Goal: Information Seeking & Learning: Check status

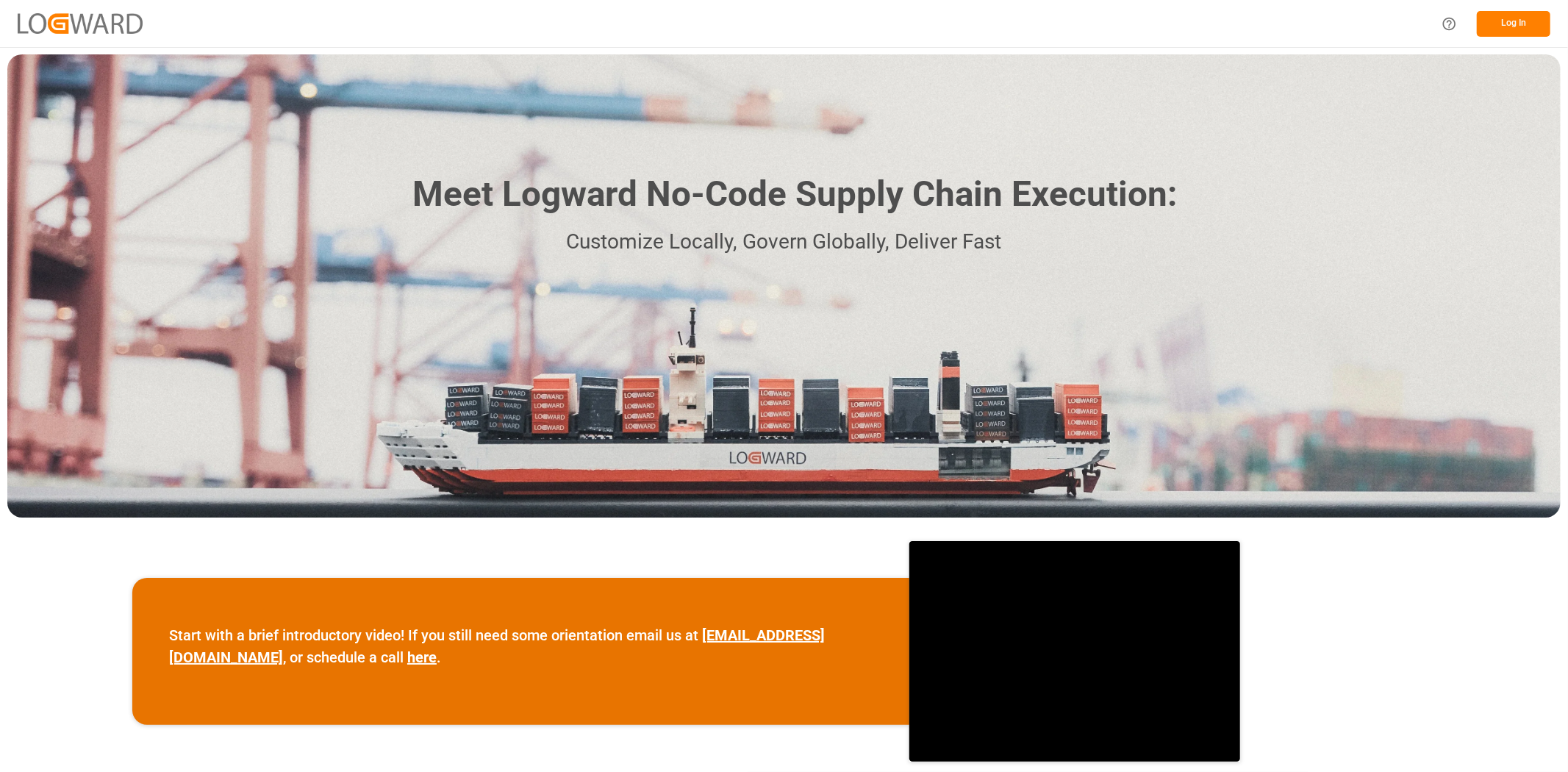
click at [1509, 26] on button "Log In" at bounding box center [1513, 24] width 74 height 25
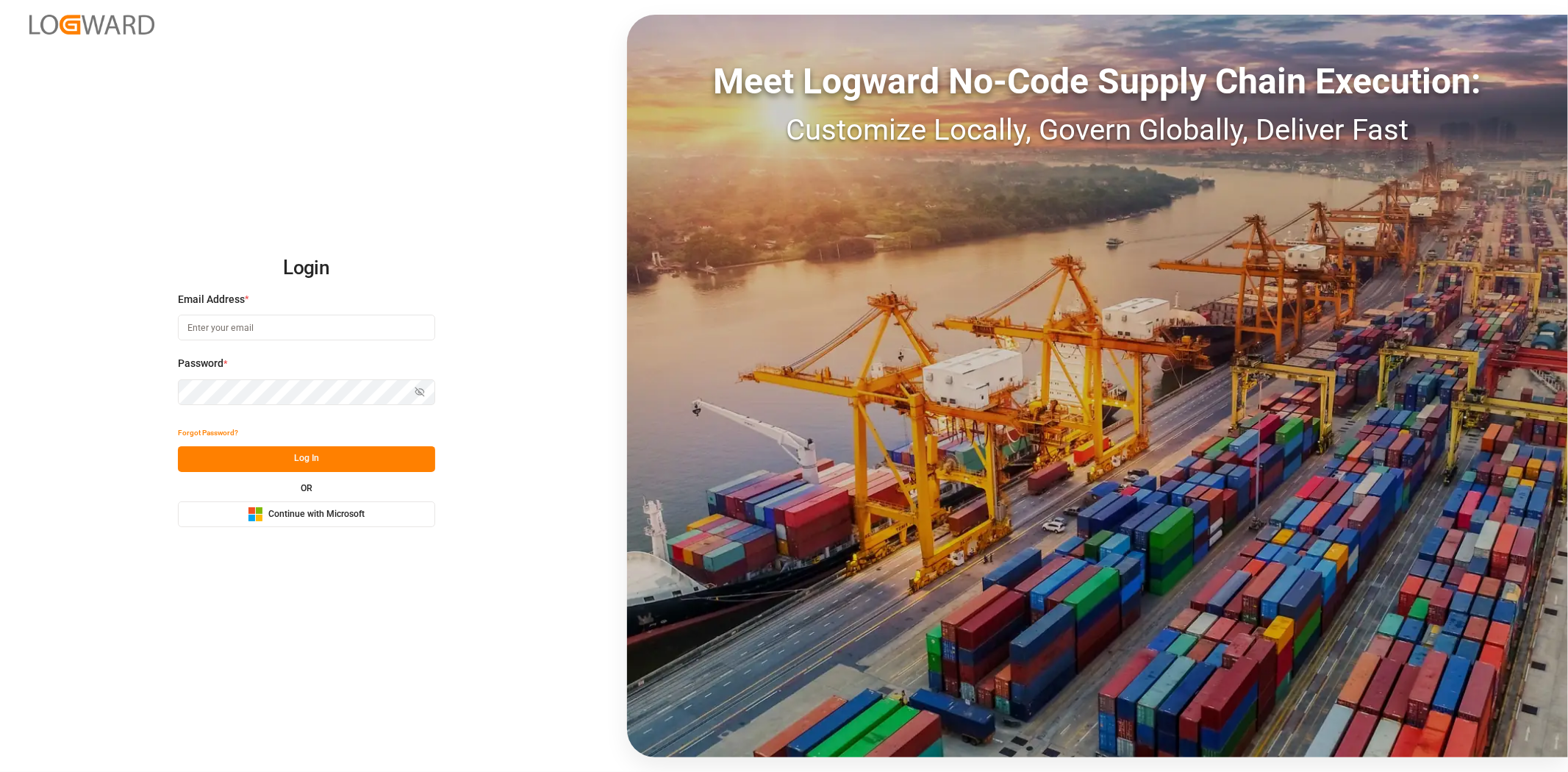
click at [262, 325] on input at bounding box center [307, 327] width 258 height 25
click at [311, 504] on button "Microsoft Logo Continue with Microsoft" at bounding box center [307, 513] width 258 height 25
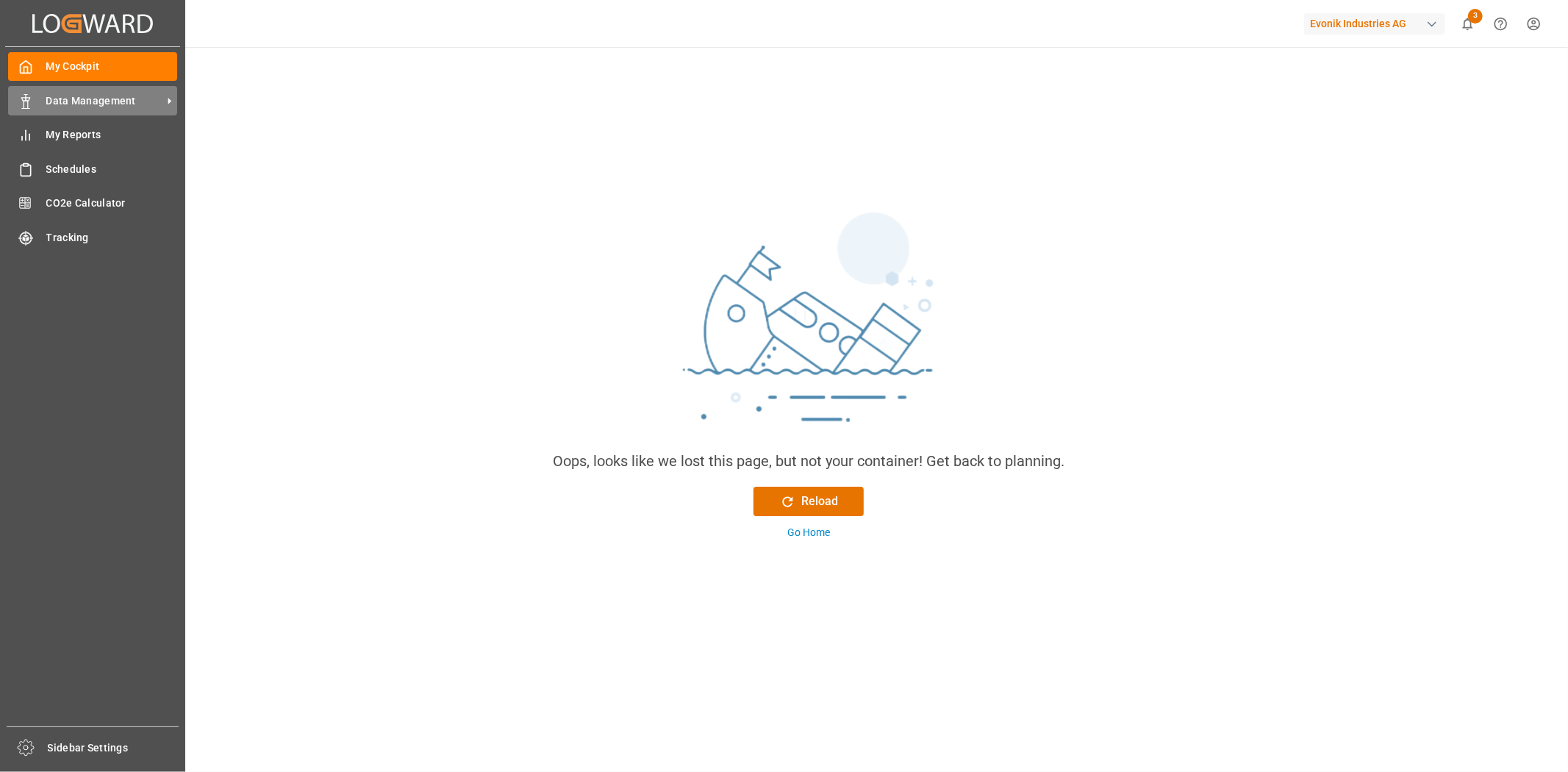
click at [74, 99] on span "Data Management" at bounding box center [104, 101] width 116 height 15
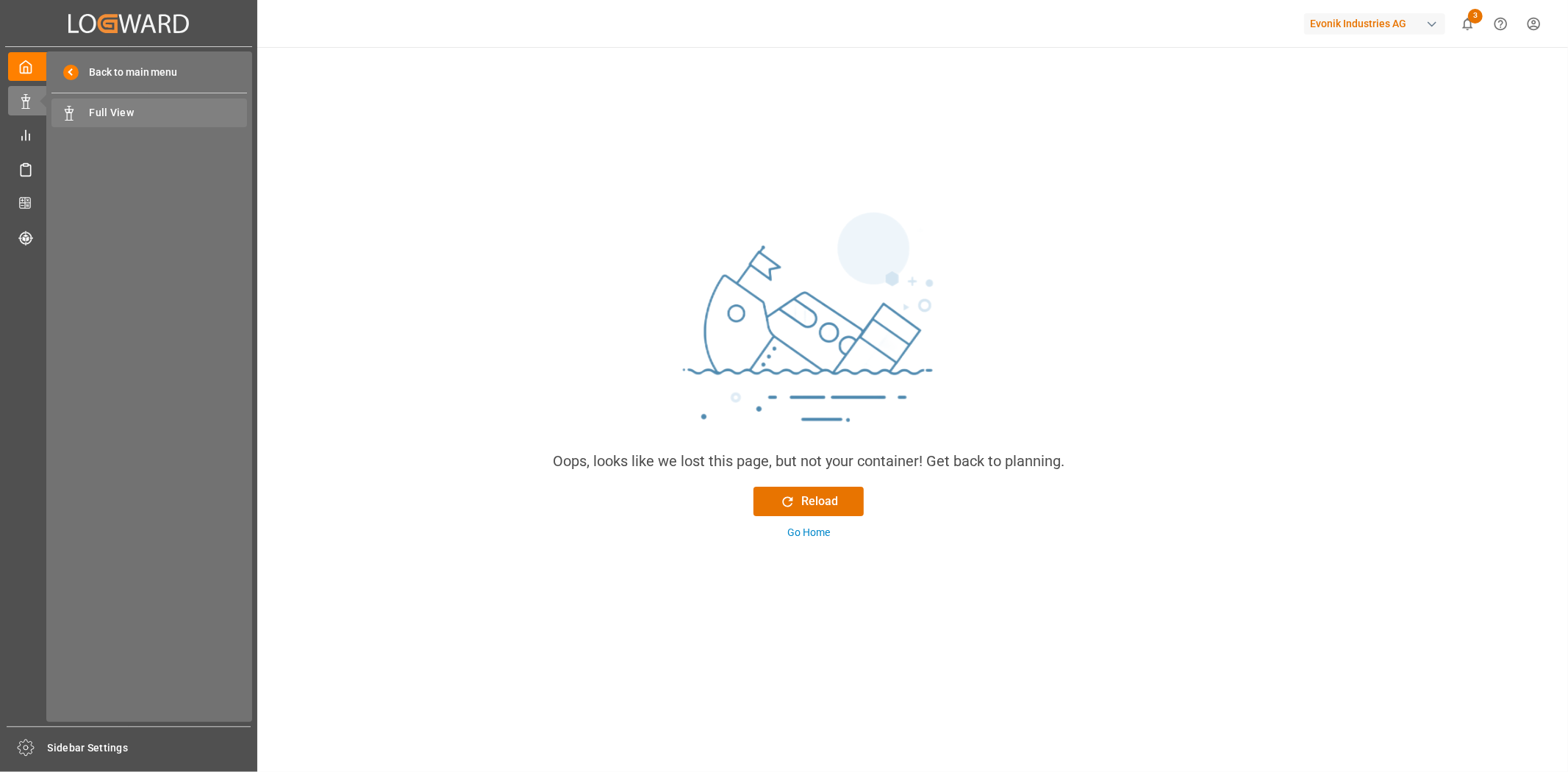
click at [110, 118] on span "Full View" at bounding box center [169, 112] width 158 height 15
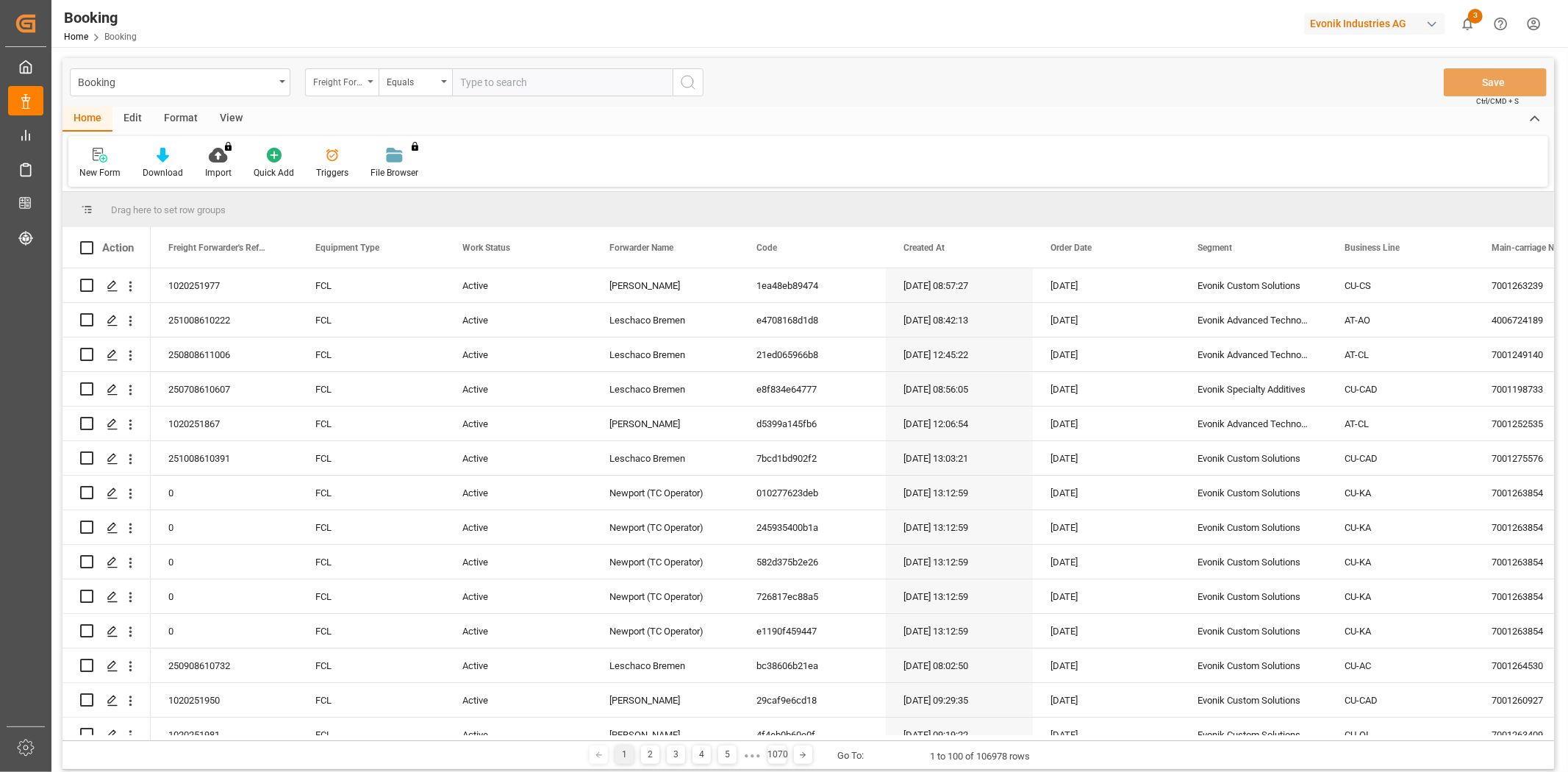
click at [334, 76] on div "Freight Forwarder's Reference No." at bounding box center [338, 80] width 50 height 17
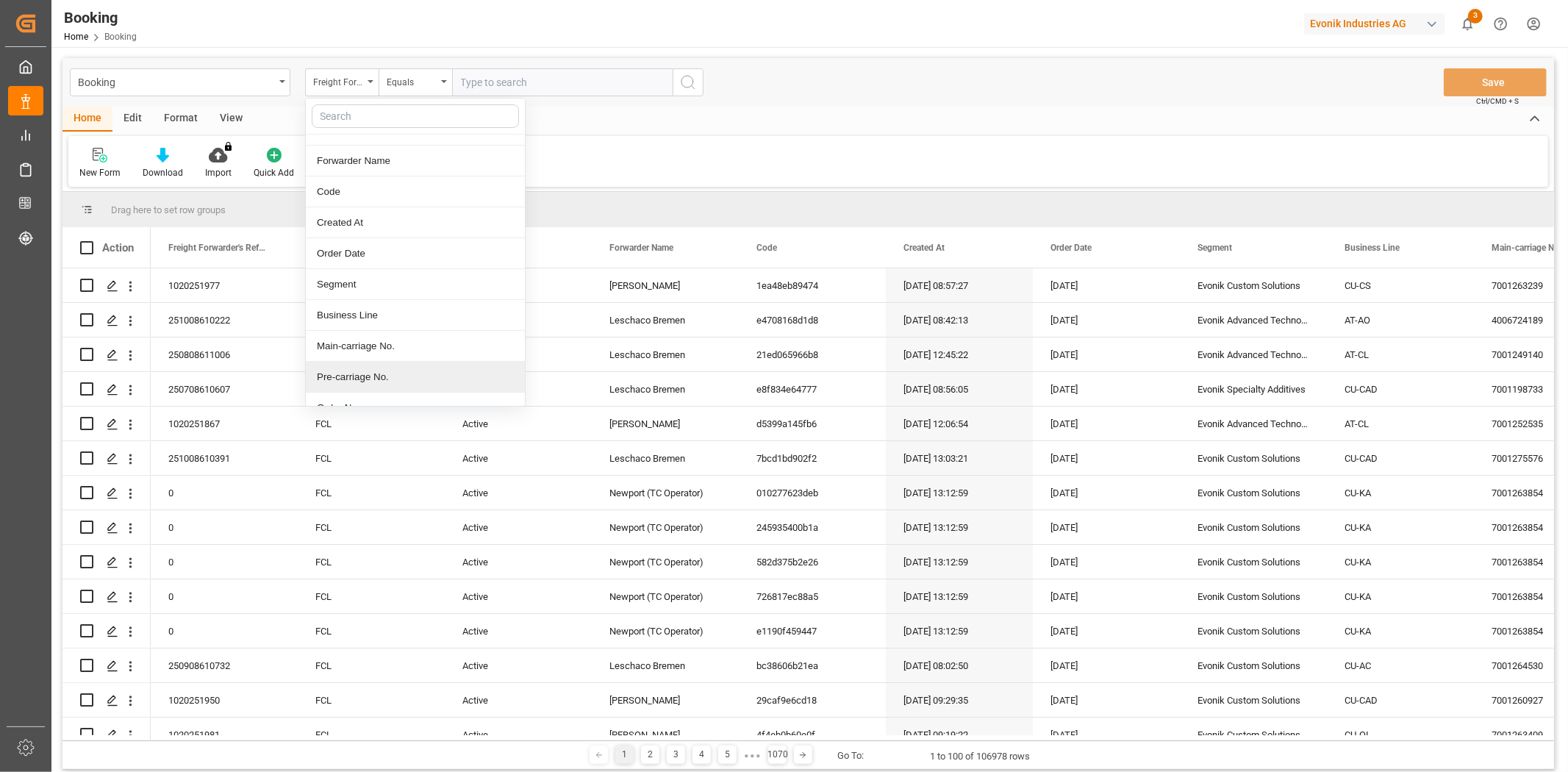
scroll to position [163, 0]
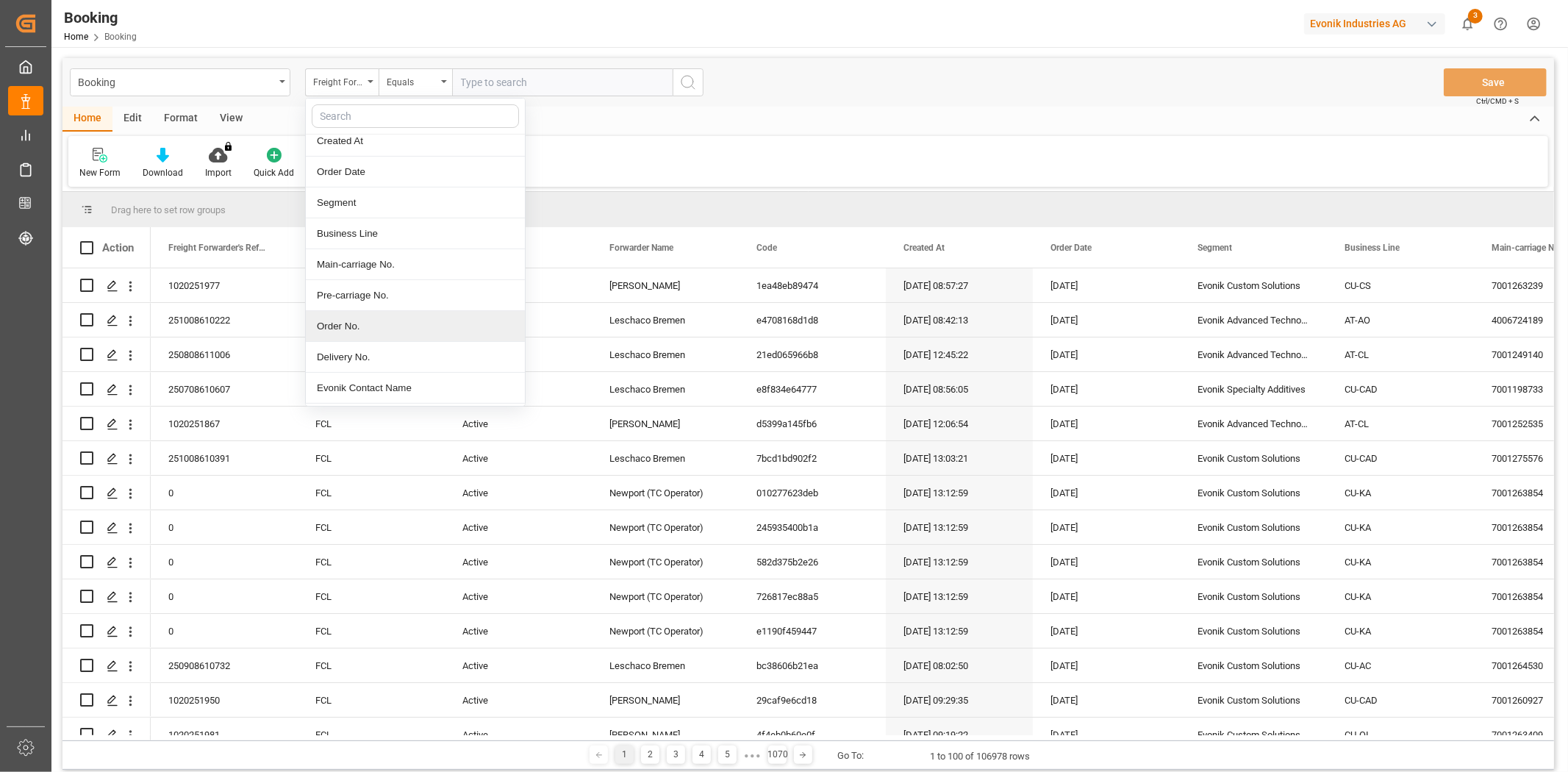
click at [380, 333] on div "Order No." at bounding box center [415, 327] width 219 height 31
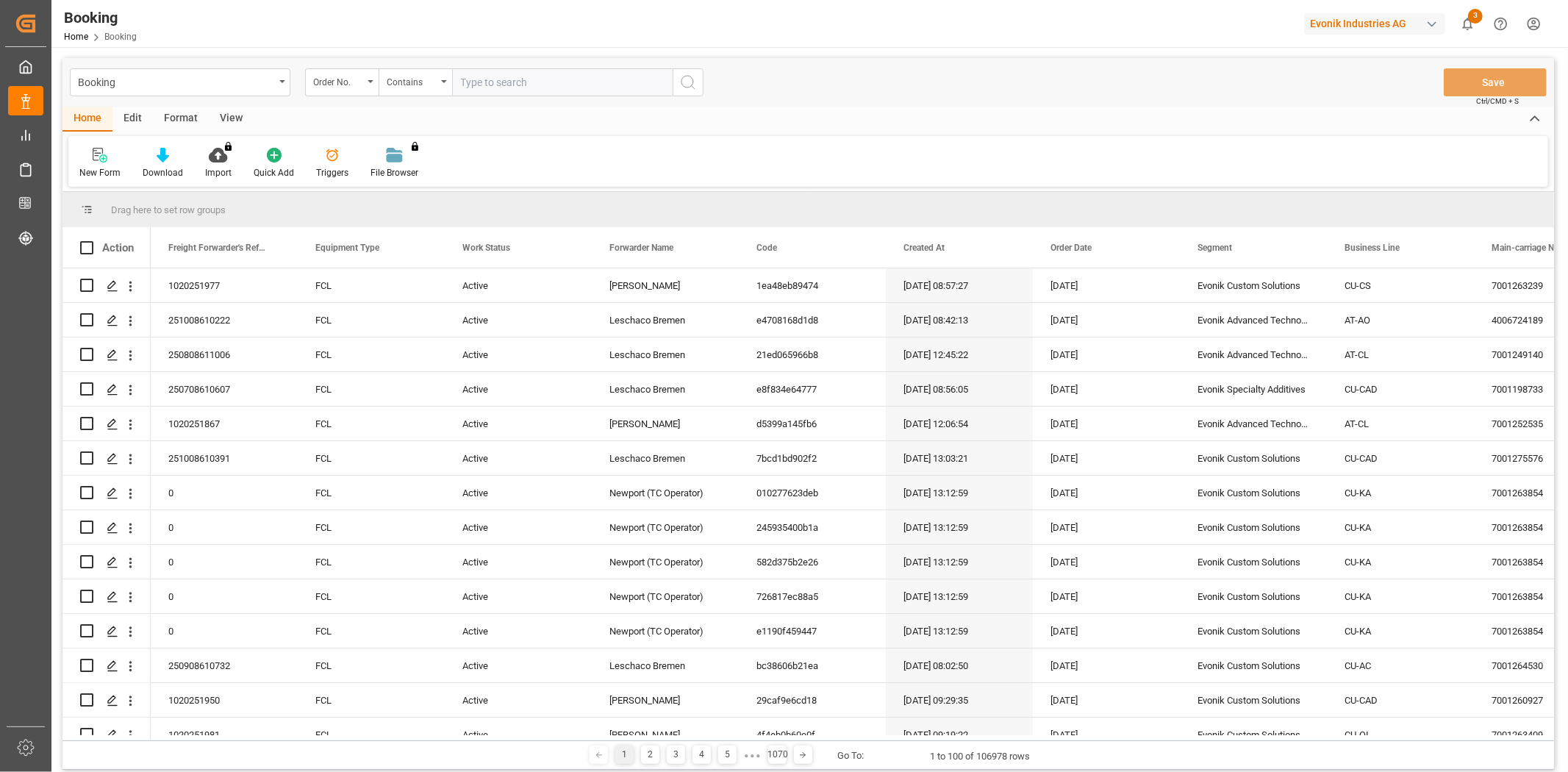
click at [510, 89] on input "text" at bounding box center [562, 82] width 221 height 28
paste input "2007051746"
type input "2007051746"
click at [693, 78] on icon "search button" at bounding box center [688, 82] width 18 height 18
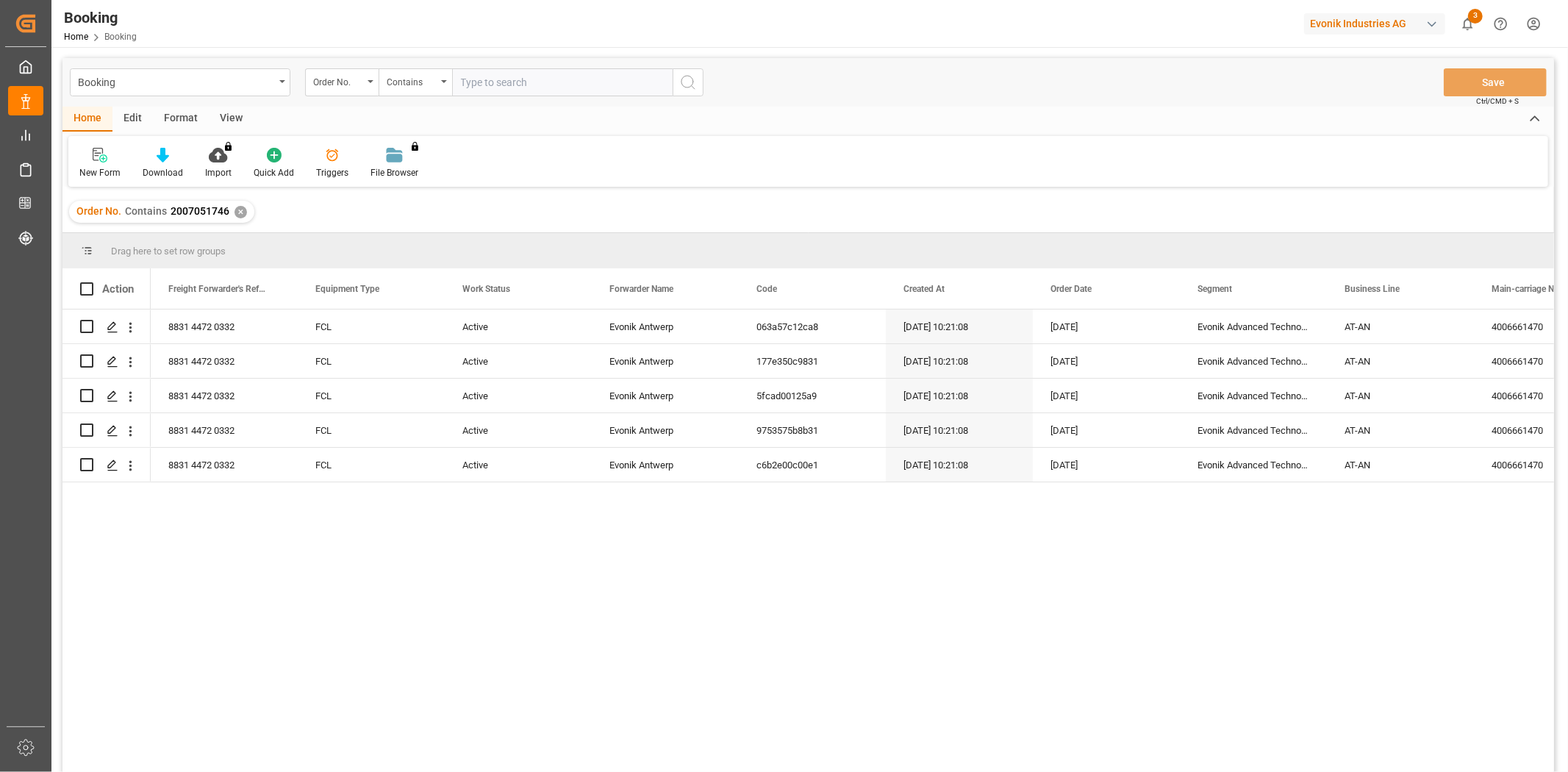
click at [1254, 623] on div "8831 4472 0332 FCL Active Evonik Antwerp 063a57c12ca8 11-07-2025 10:21:08 11-07…" at bounding box center [852, 545] width 1403 height 472
click at [1240, 453] on div "Evonik Advanced Technologies" at bounding box center [1253, 464] width 147 height 34
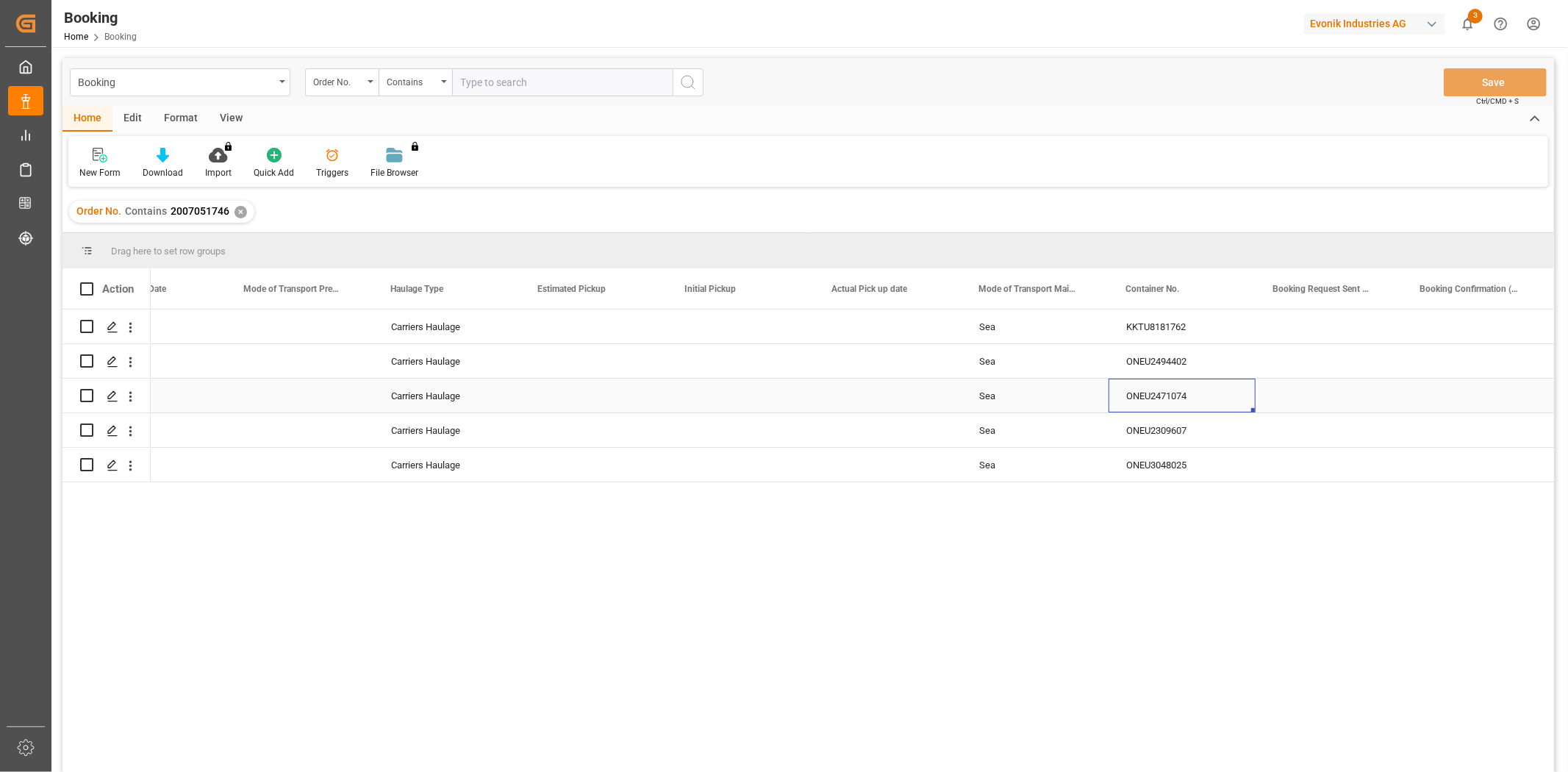
click at [1193, 398] on div "ONEU2471074" at bounding box center [1182, 395] width 147 height 34
click at [242, 214] on div "✕" at bounding box center [241, 211] width 12 height 12
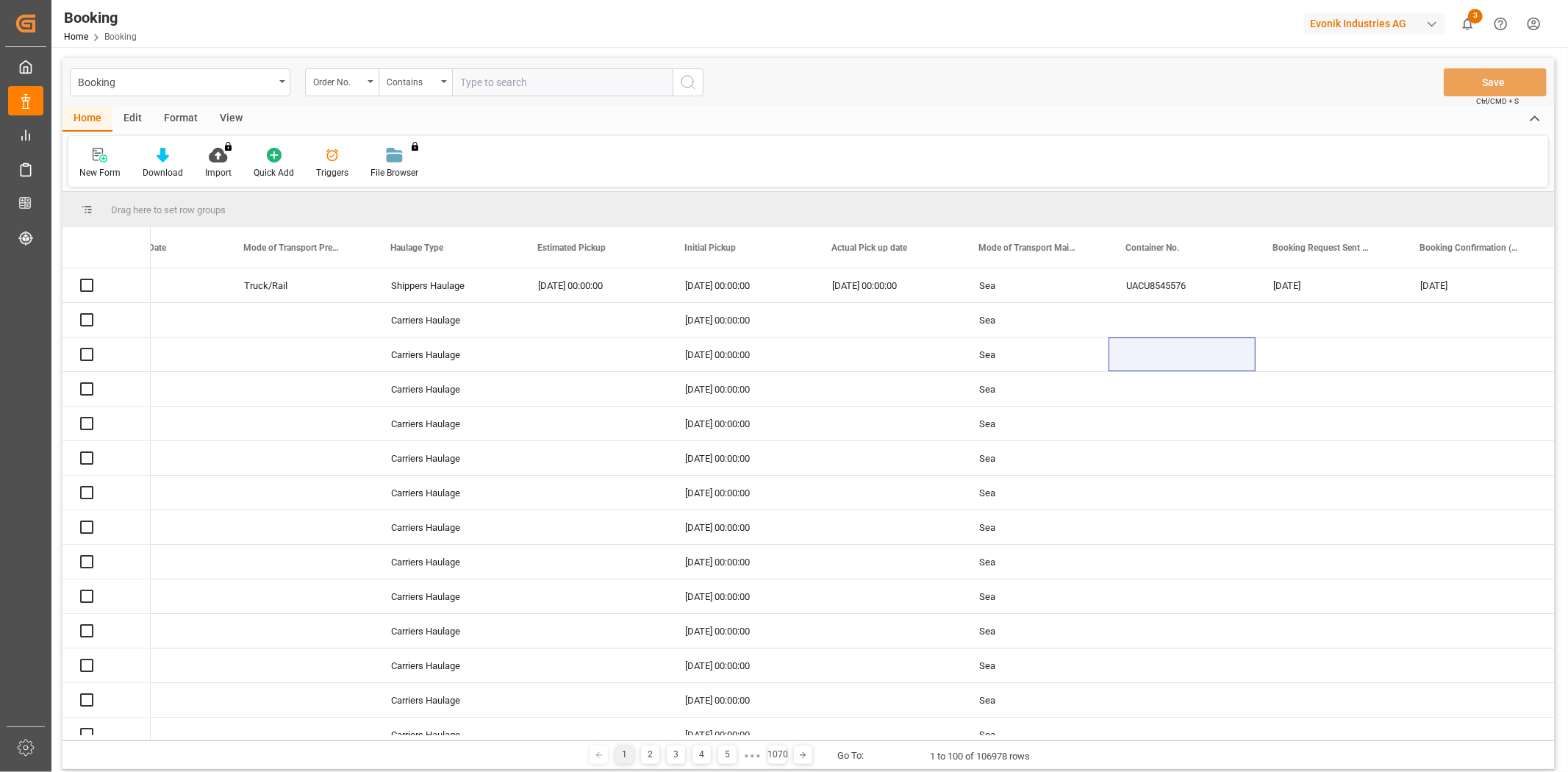
click at [538, 83] on input "text" at bounding box center [562, 82] width 221 height 28
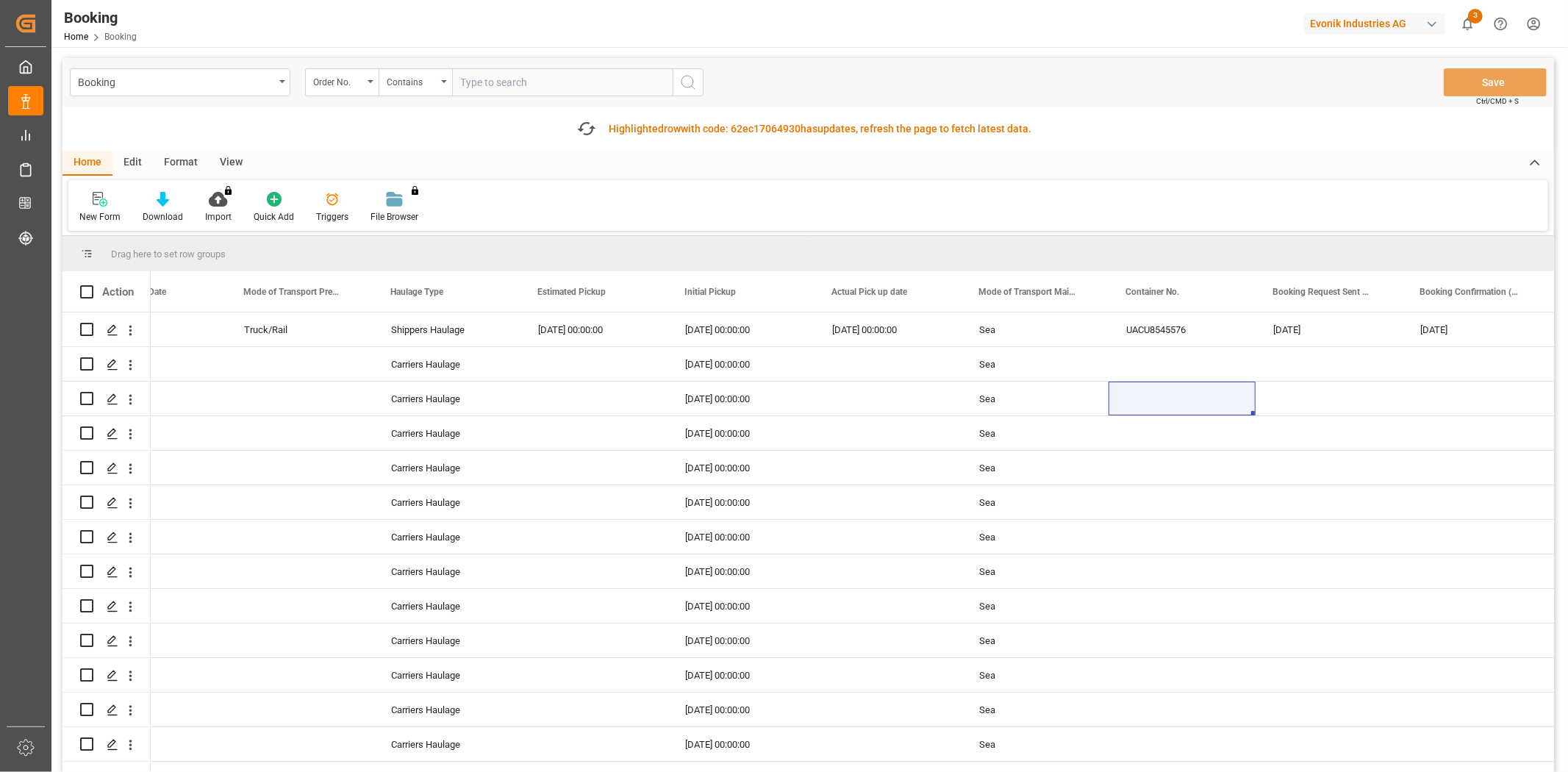
paste input "2006900546"
type input "2006900546"
click at [684, 85] on icon "search button" at bounding box center [688, 82] width 18 height 18
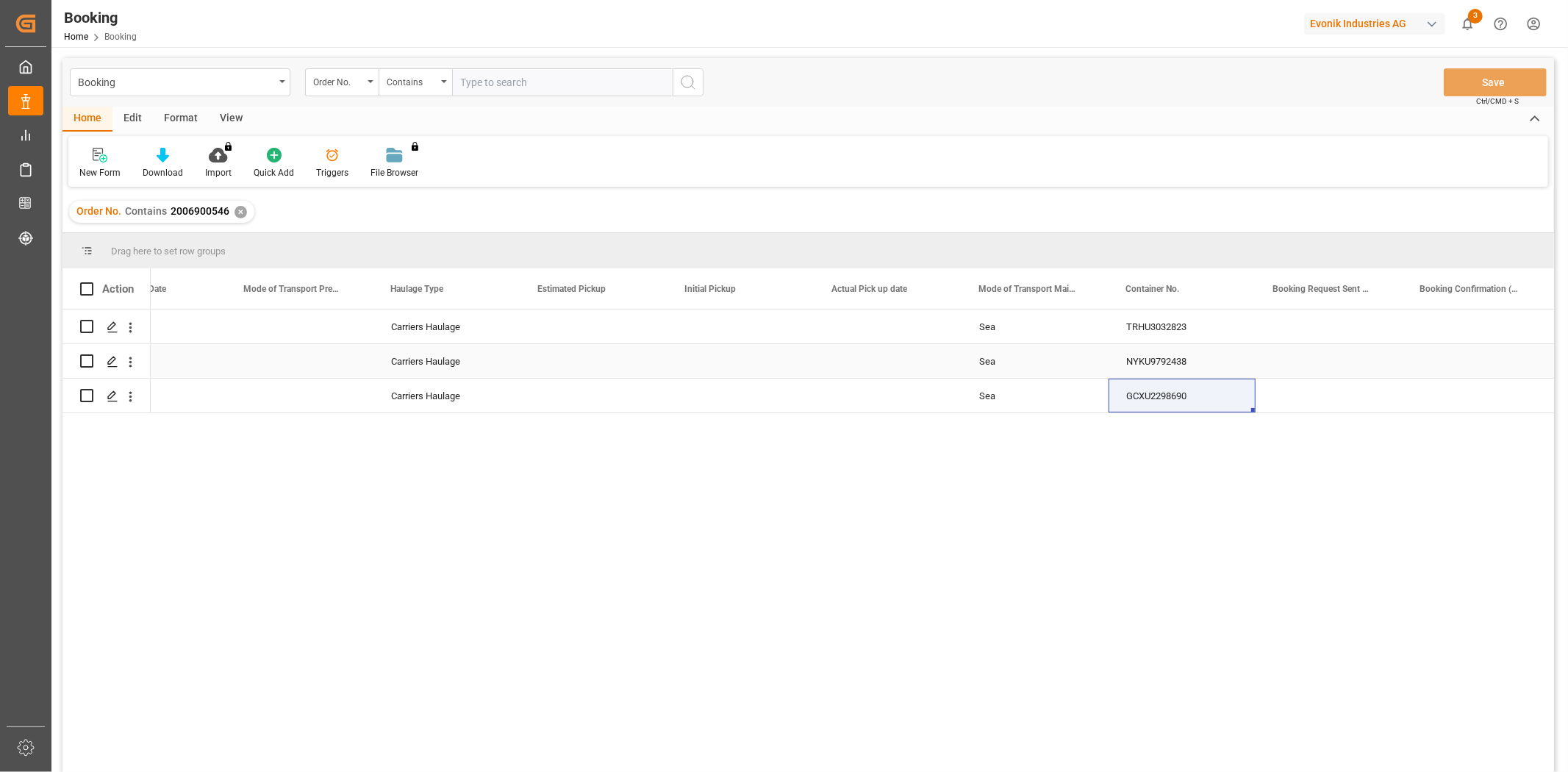
click at [1142, 364] on div "NYKU9792438" at bounding box center [1182, 361] width 147 height 34
click at [236, 204] on div "Order No. Contains 2006900546 ✕" at bounding box center [161, 211] width 185 height 22
click at [238, 210] on div "✕" at bounding box center [241, 211] width 12 height 12
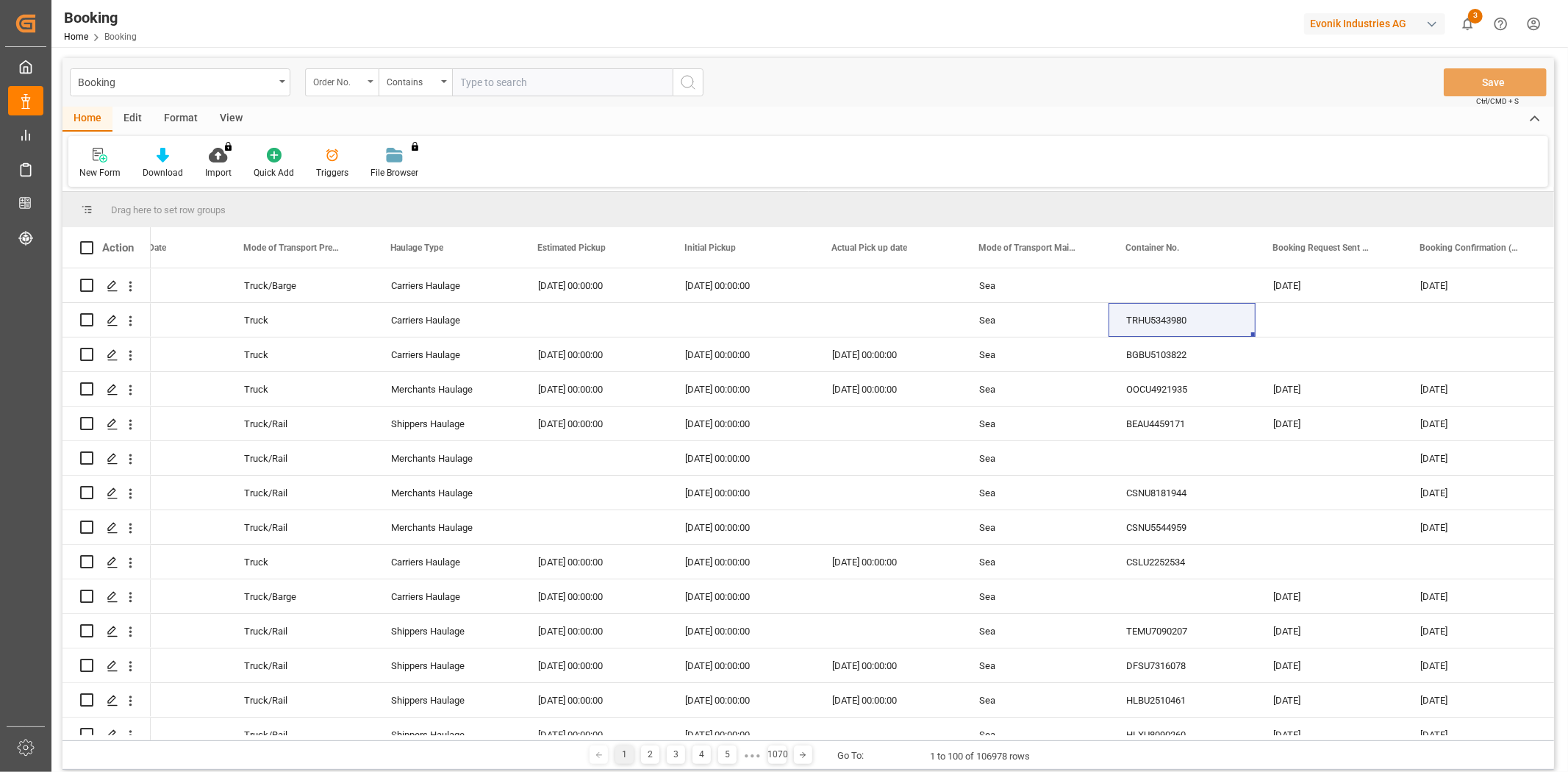
click at [361, 88] on div "Order No." at bounding box center [338, 80] width 50 height 17
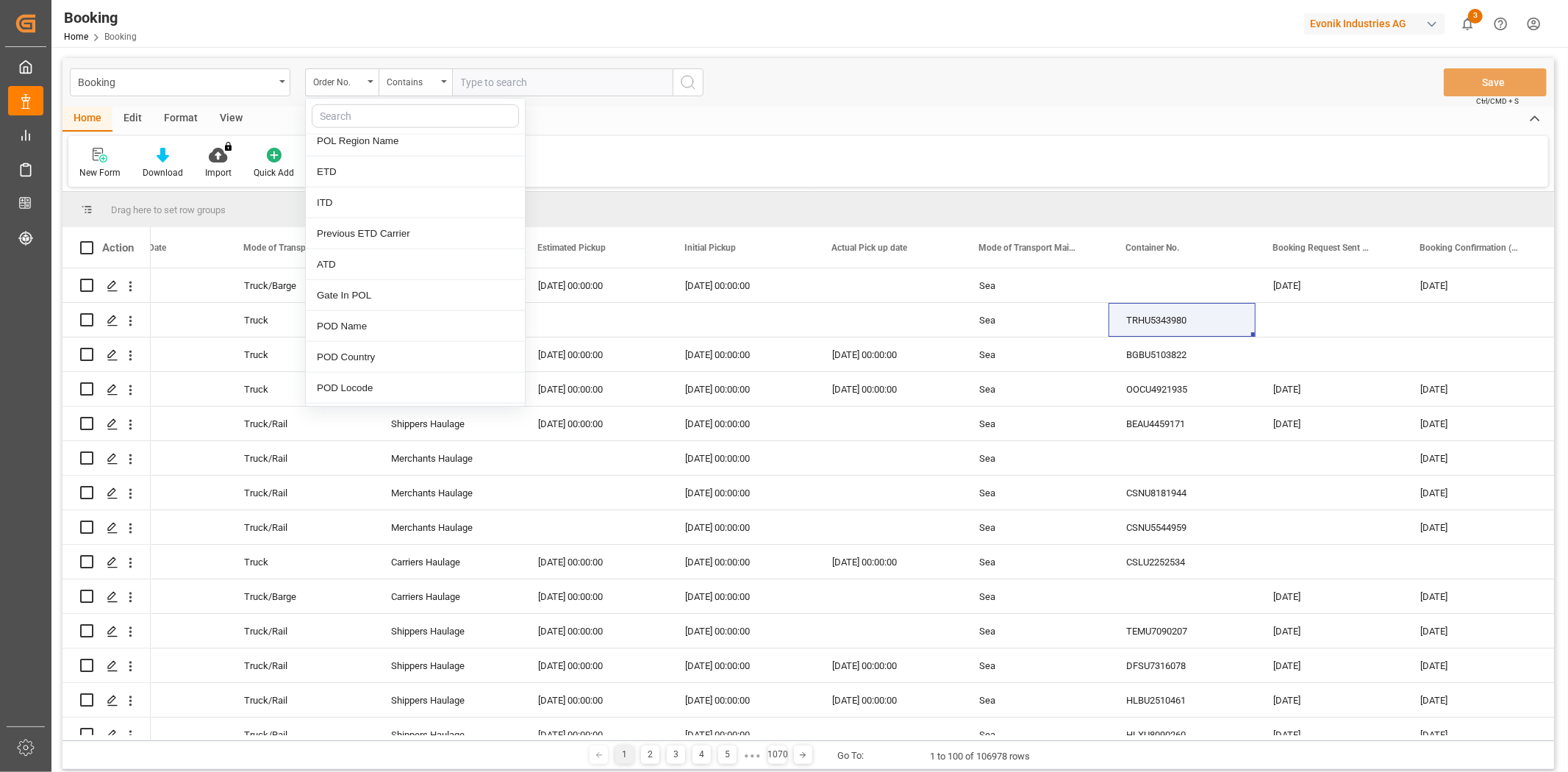
scroll to position [1470, 0]
click at [393, 288] on div "POD Name" at bounding box center [415, 285] width 219 height 31
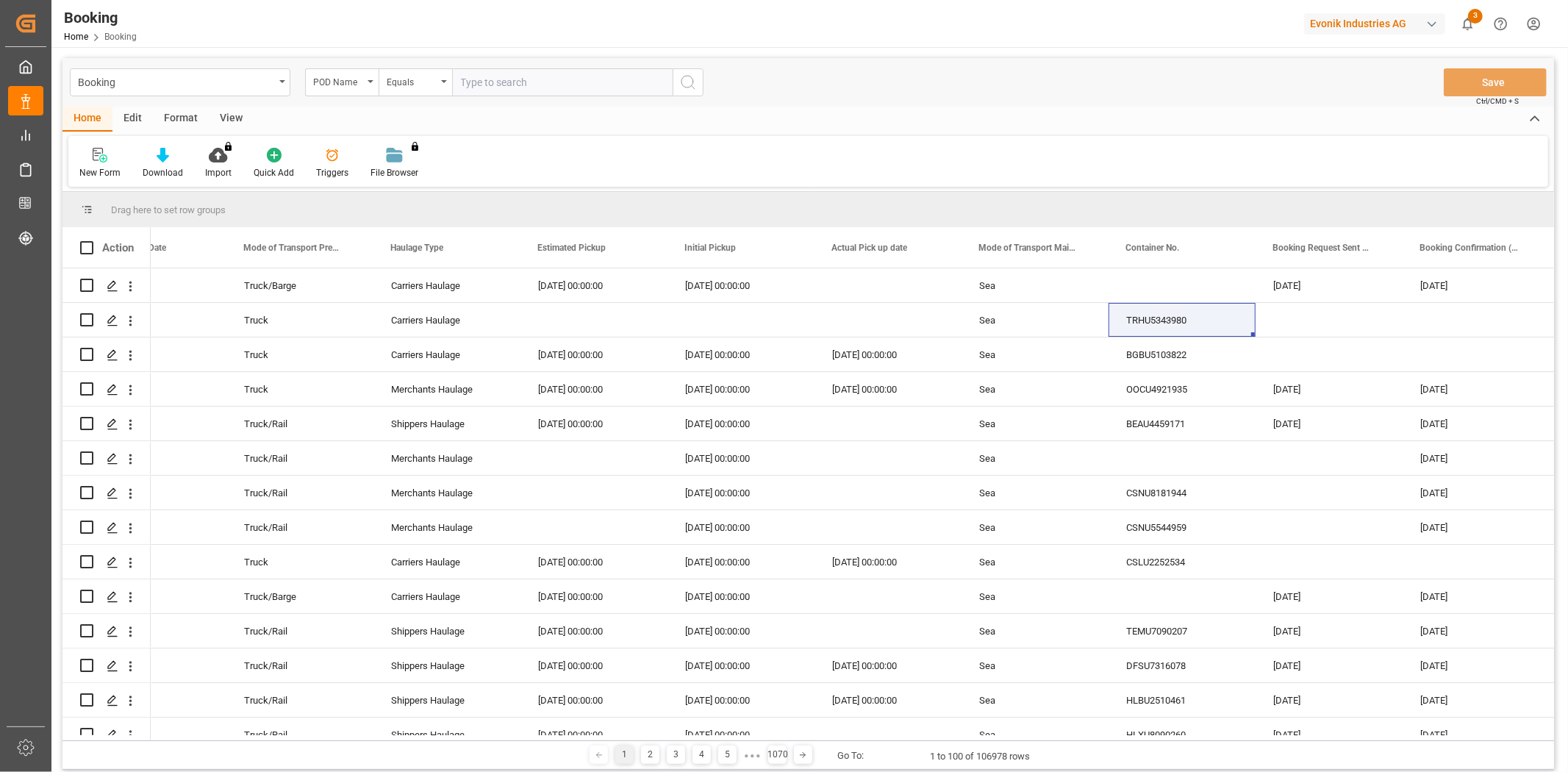
click at [493, 81] on input "text" at bounding box center [562, 82] width 221 height 28
type input "abidijan"
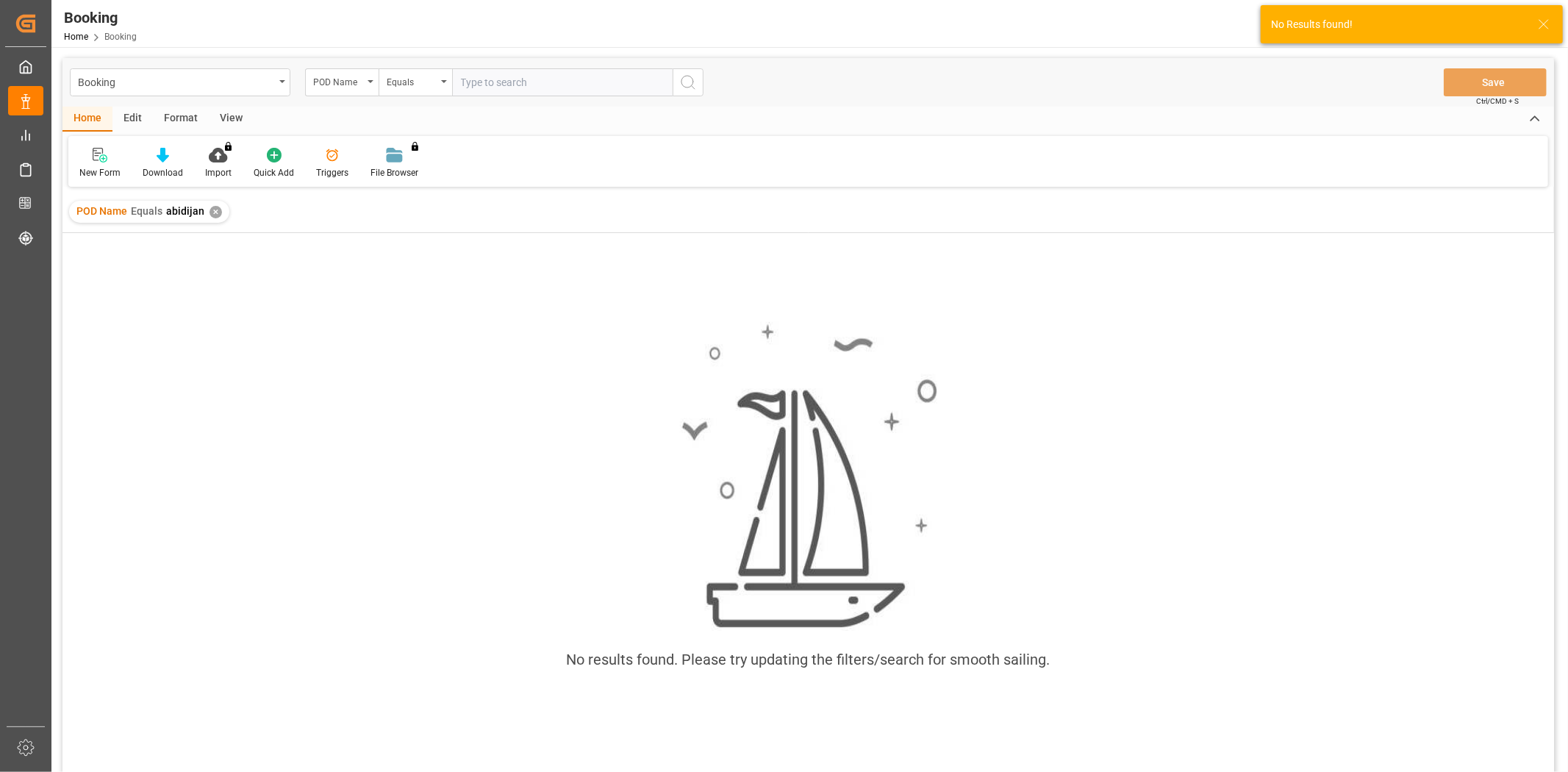
click at [209, 211] on div "✕" at bounding box center [215, 211] width 12 height 12
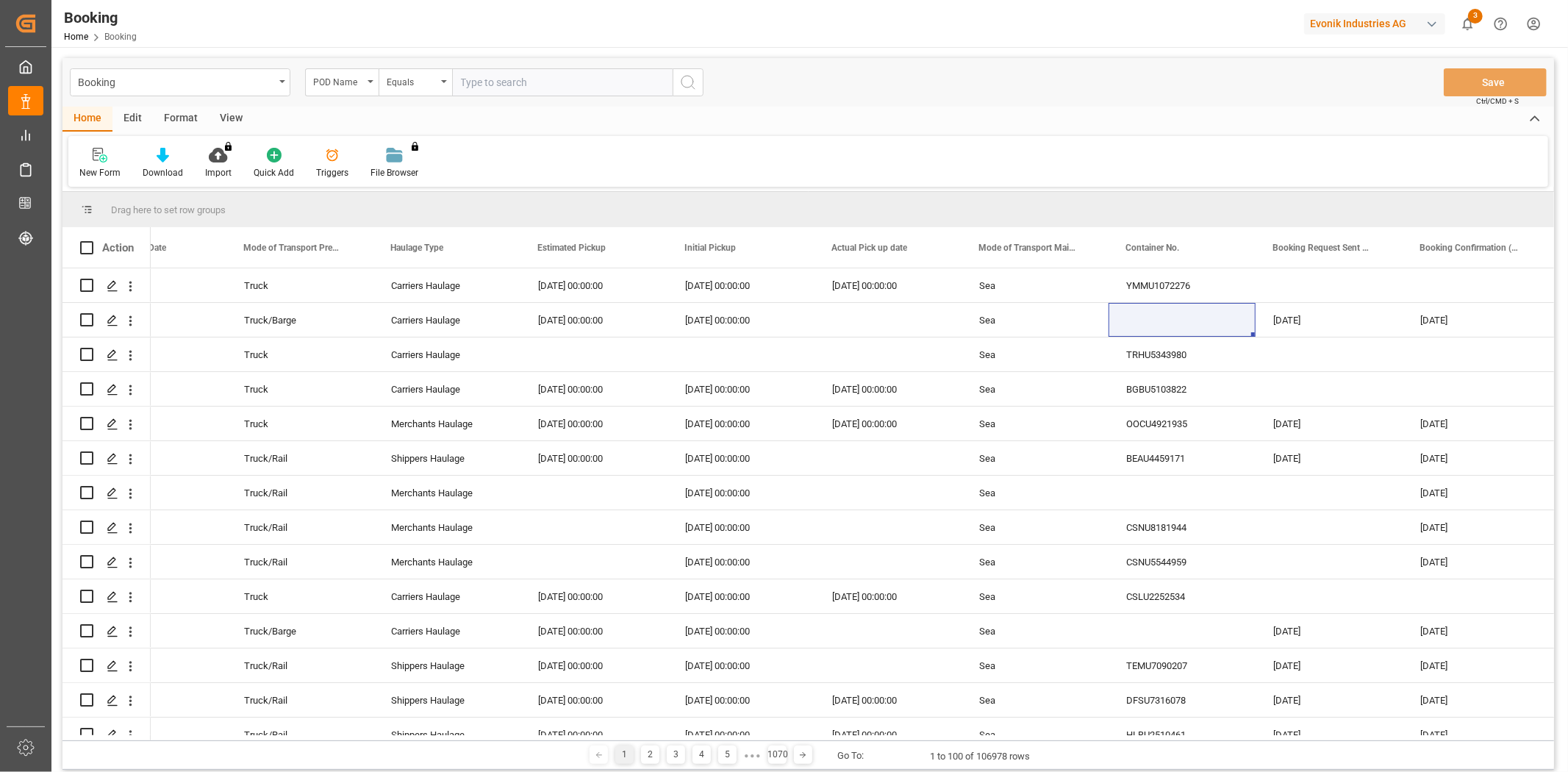
click at [502, 84] on input "text" at bounding box center [562, 82] width 221 height 28
type input "abidjan"
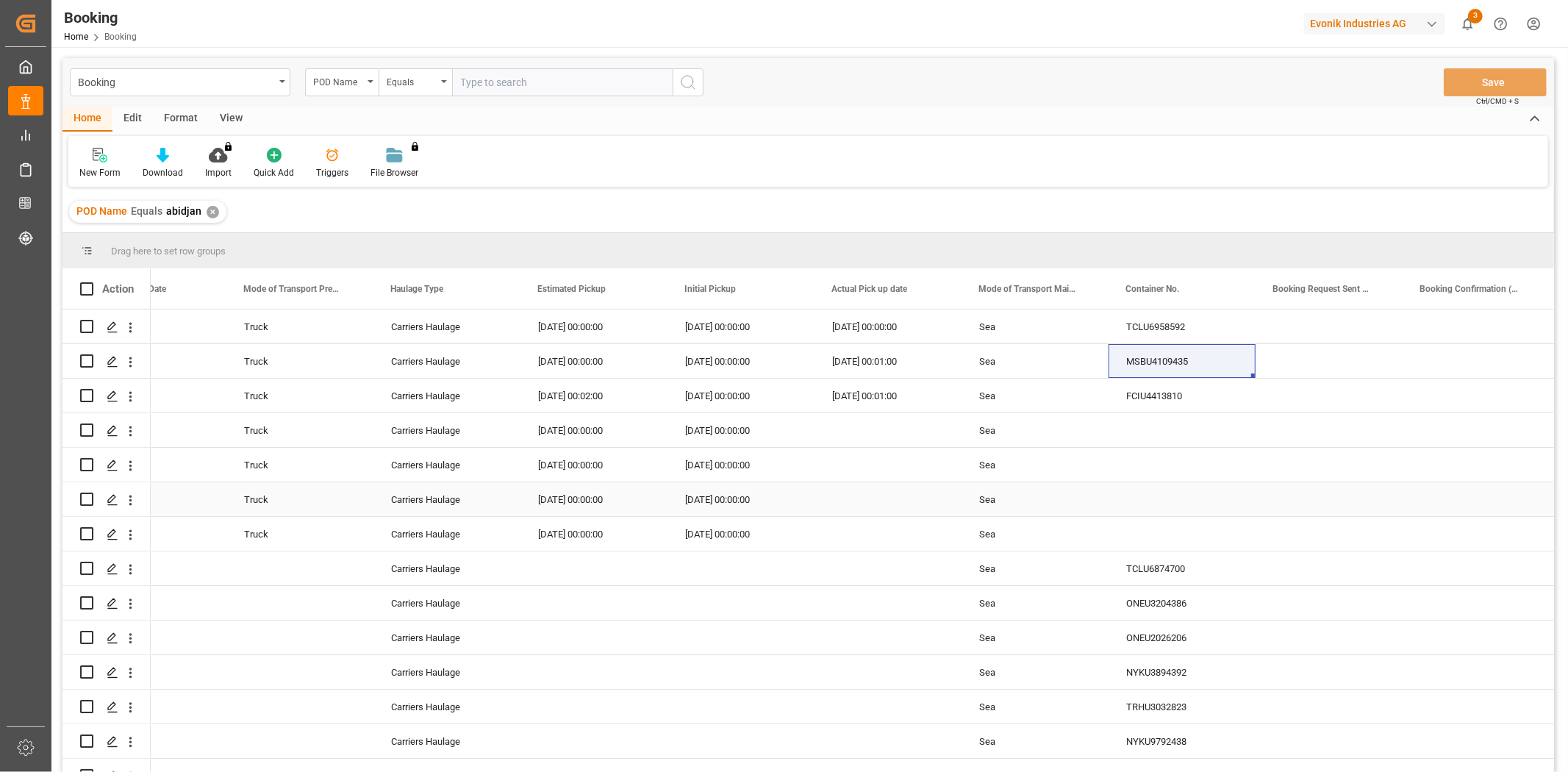
scroll to position [81, 0]
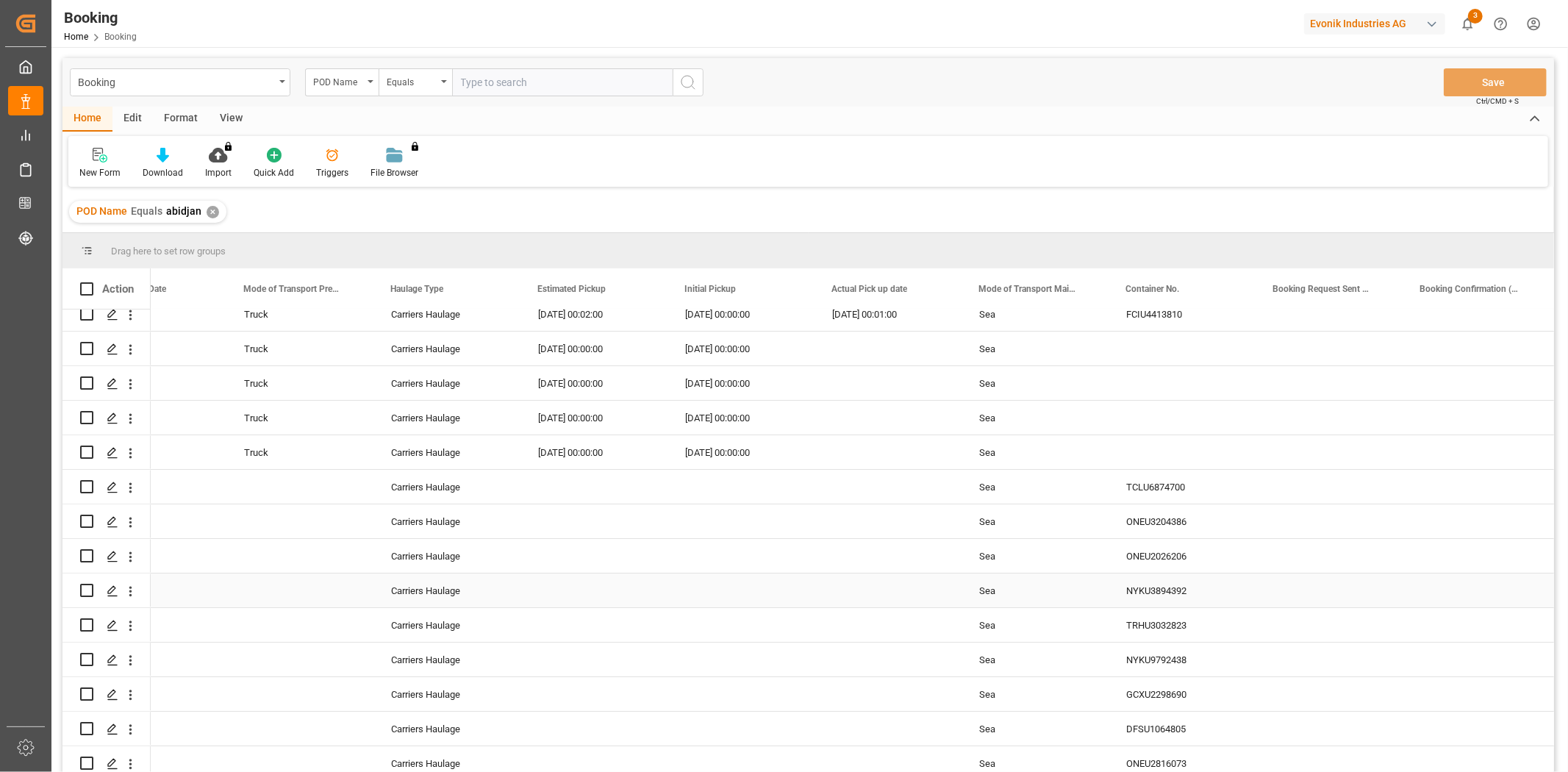
click at [698, 597] on div "Press SPACE to select this row." at bounding box center [741, 591] width 147 height 34
click at [1231, 283] on span at bounding box center [1230, 289] width 13 height 13
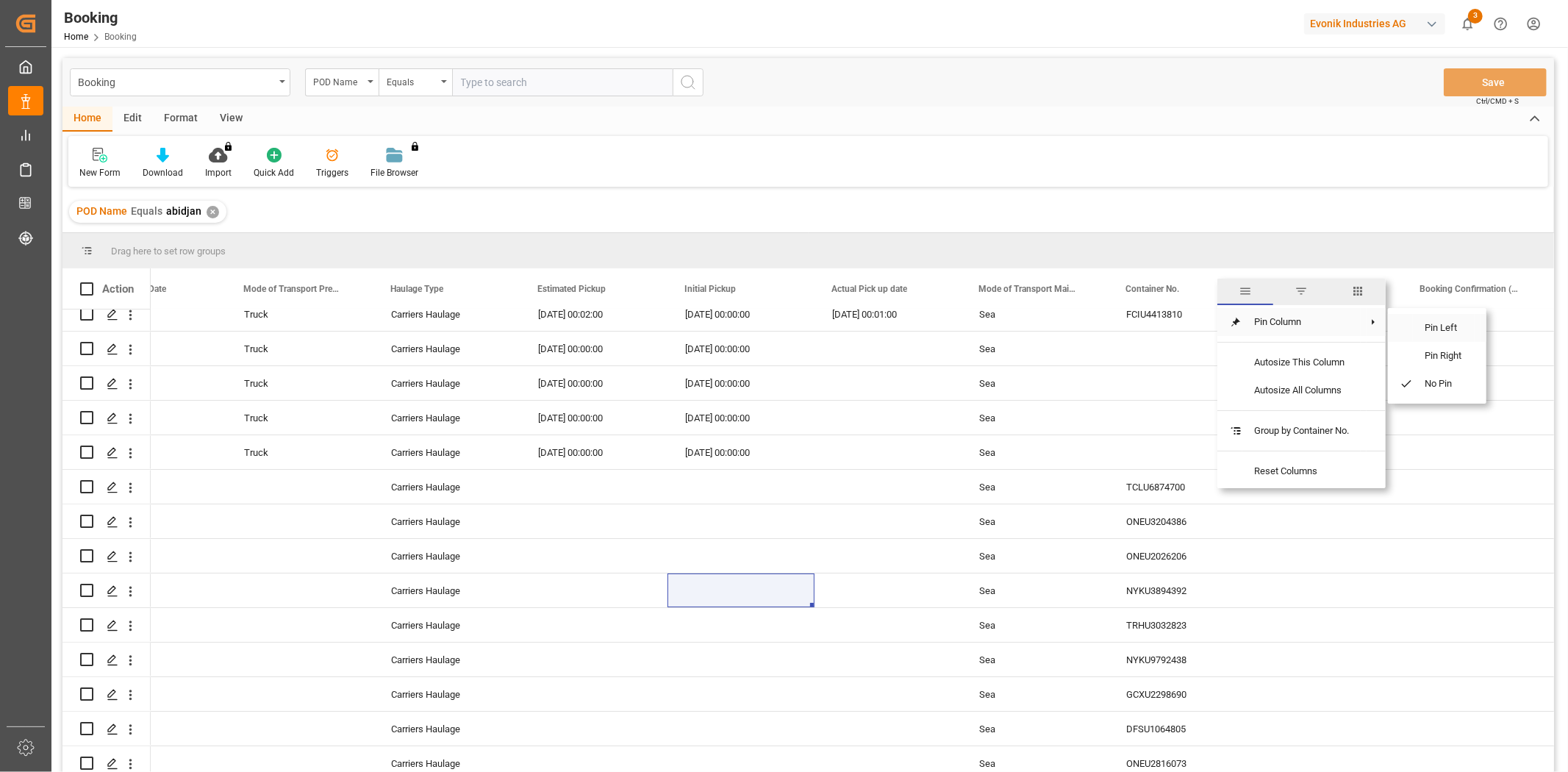
click at [1421, 327] on span "Pin Left" at bounding box center [1443, 328] width 61 height 28
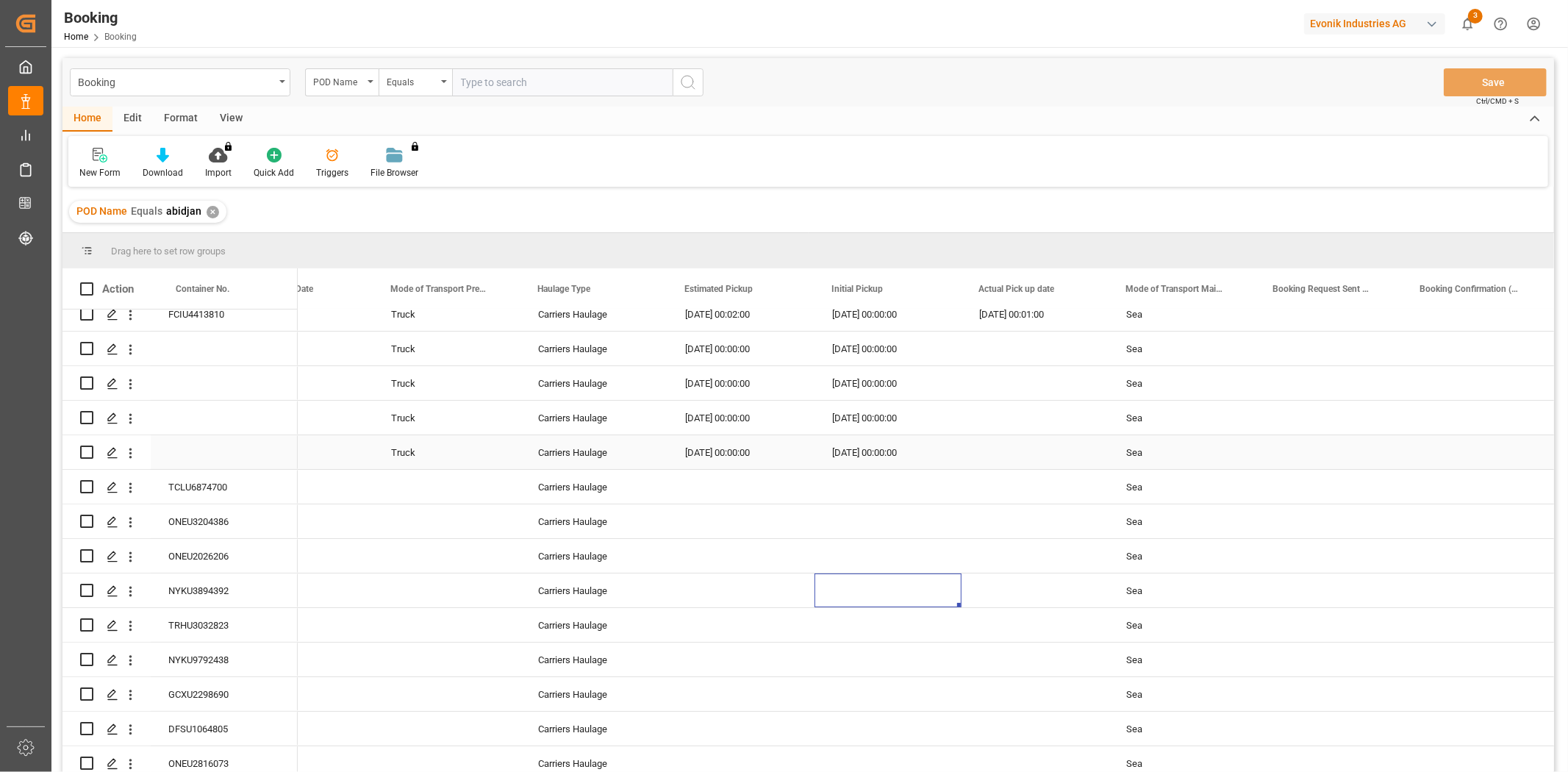
click at [1257, 461] on div "Press SPACE to select this row." at bounding box center [1329, 452] width 147 height 34
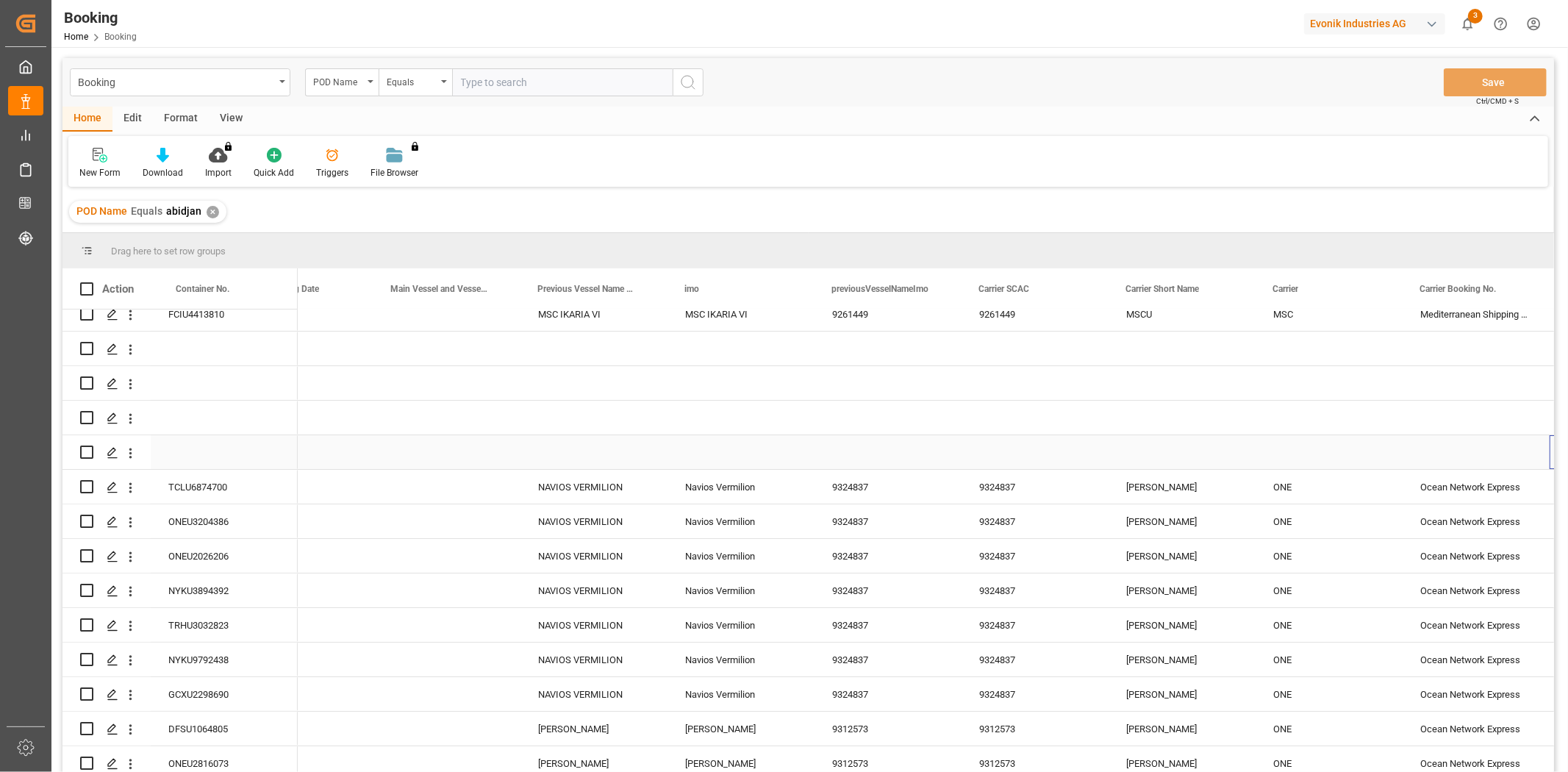
scroll to position [0, 4923]
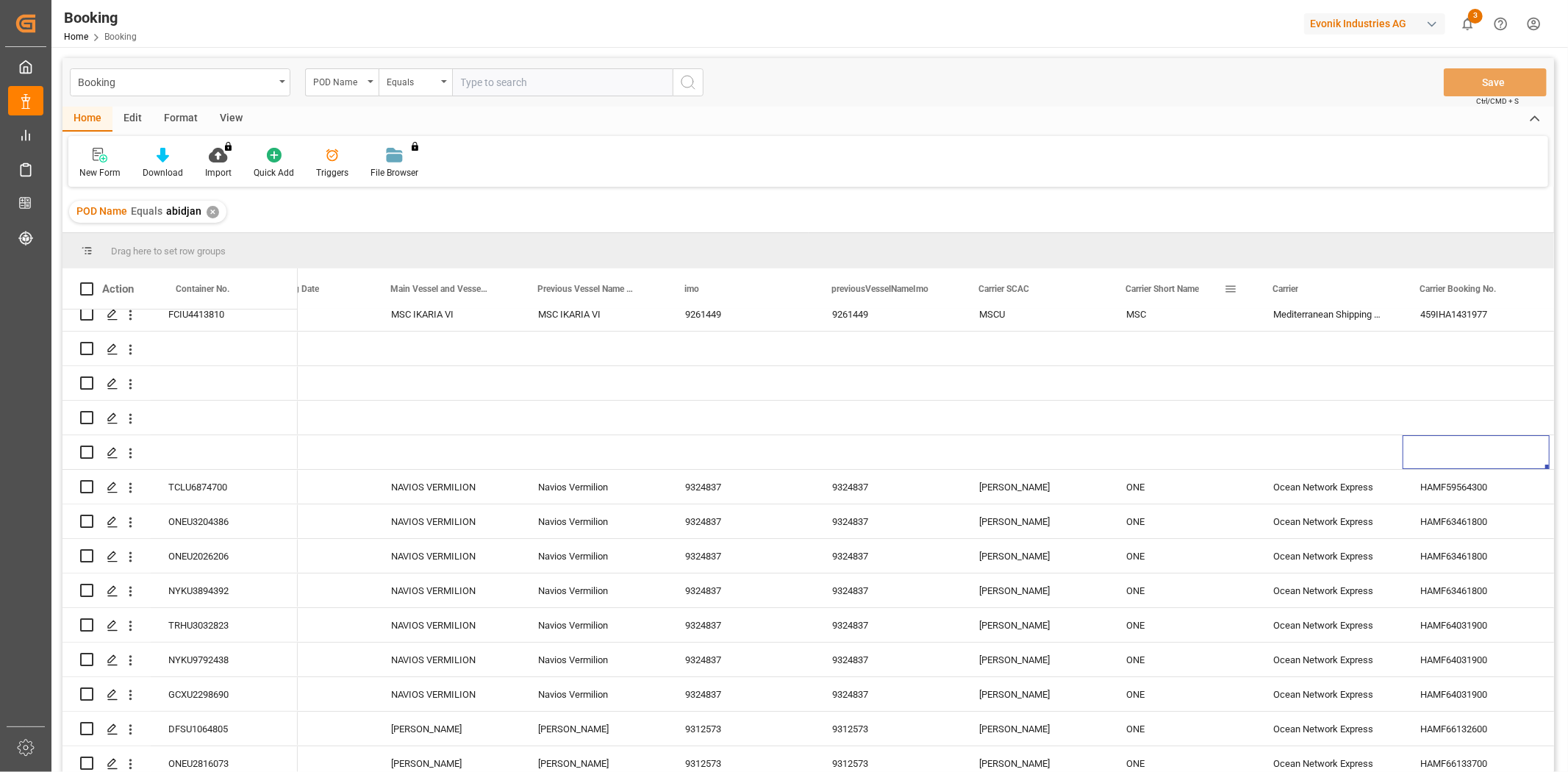
click at [1228, 292] on span at bounding box center [1230, 289] width 13 height 13
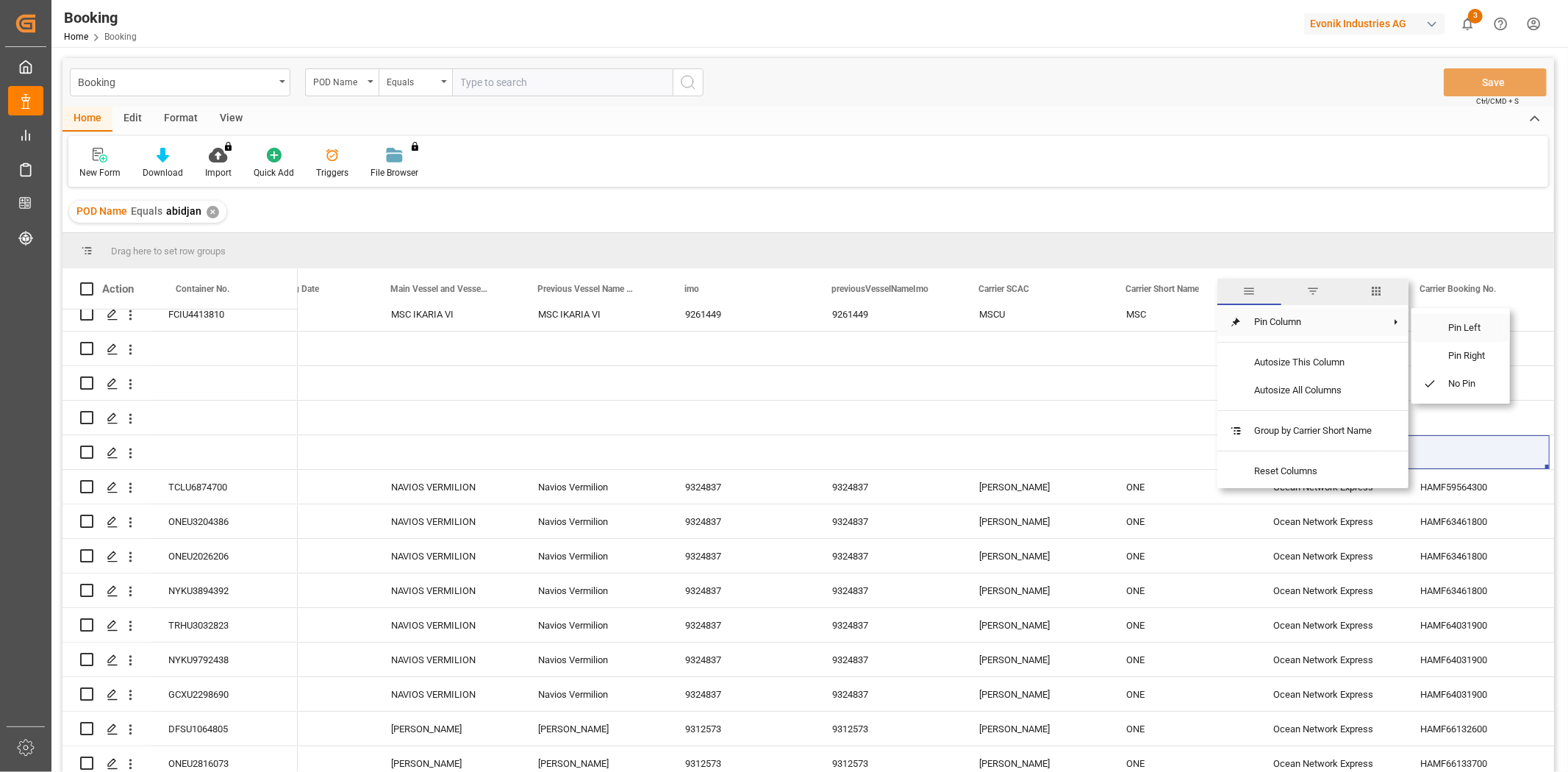
click at [1435, 333] on span at bounding box center [1424, 328] width 25 height 28
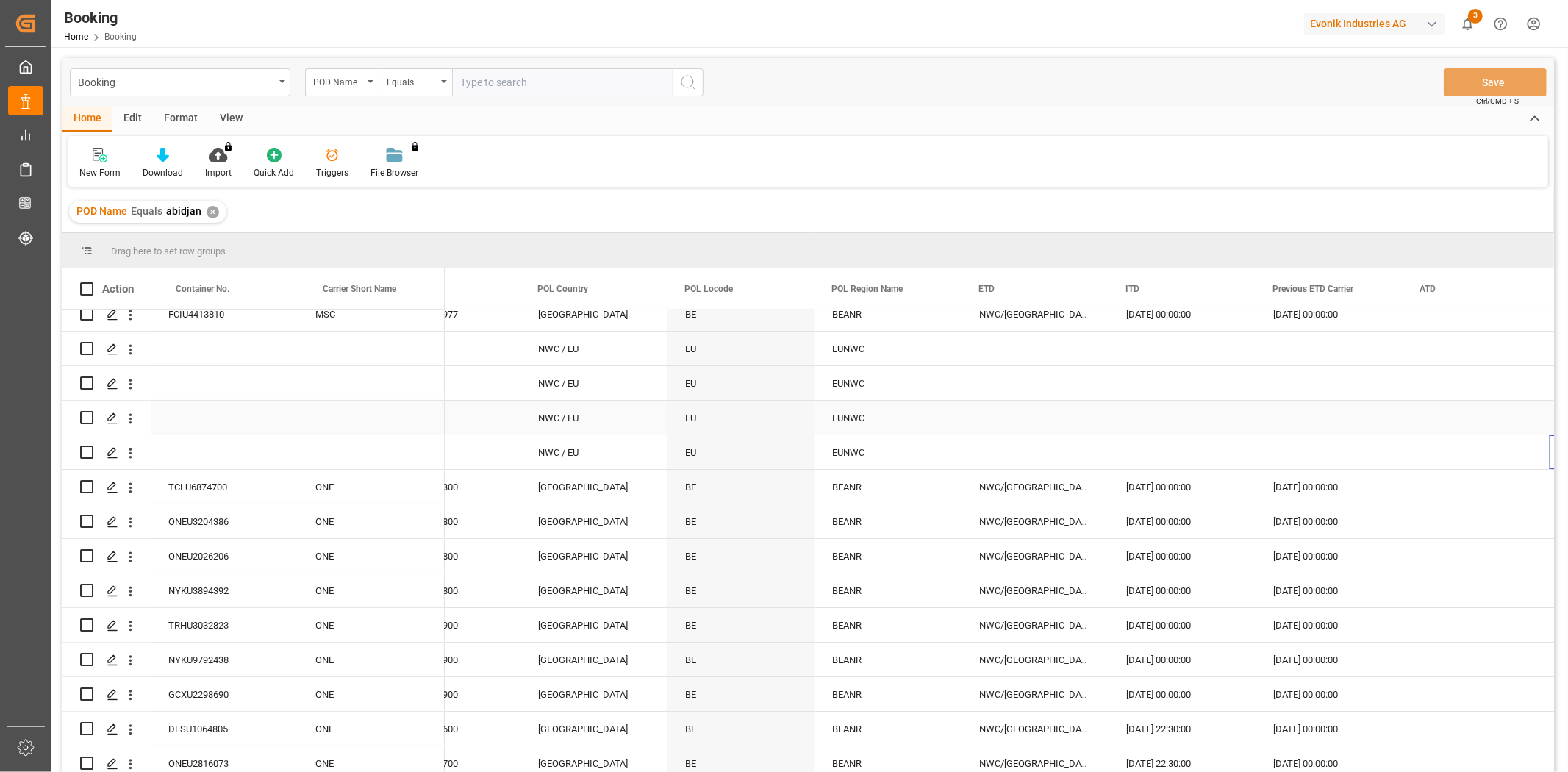
scroll to position [0, 6098]
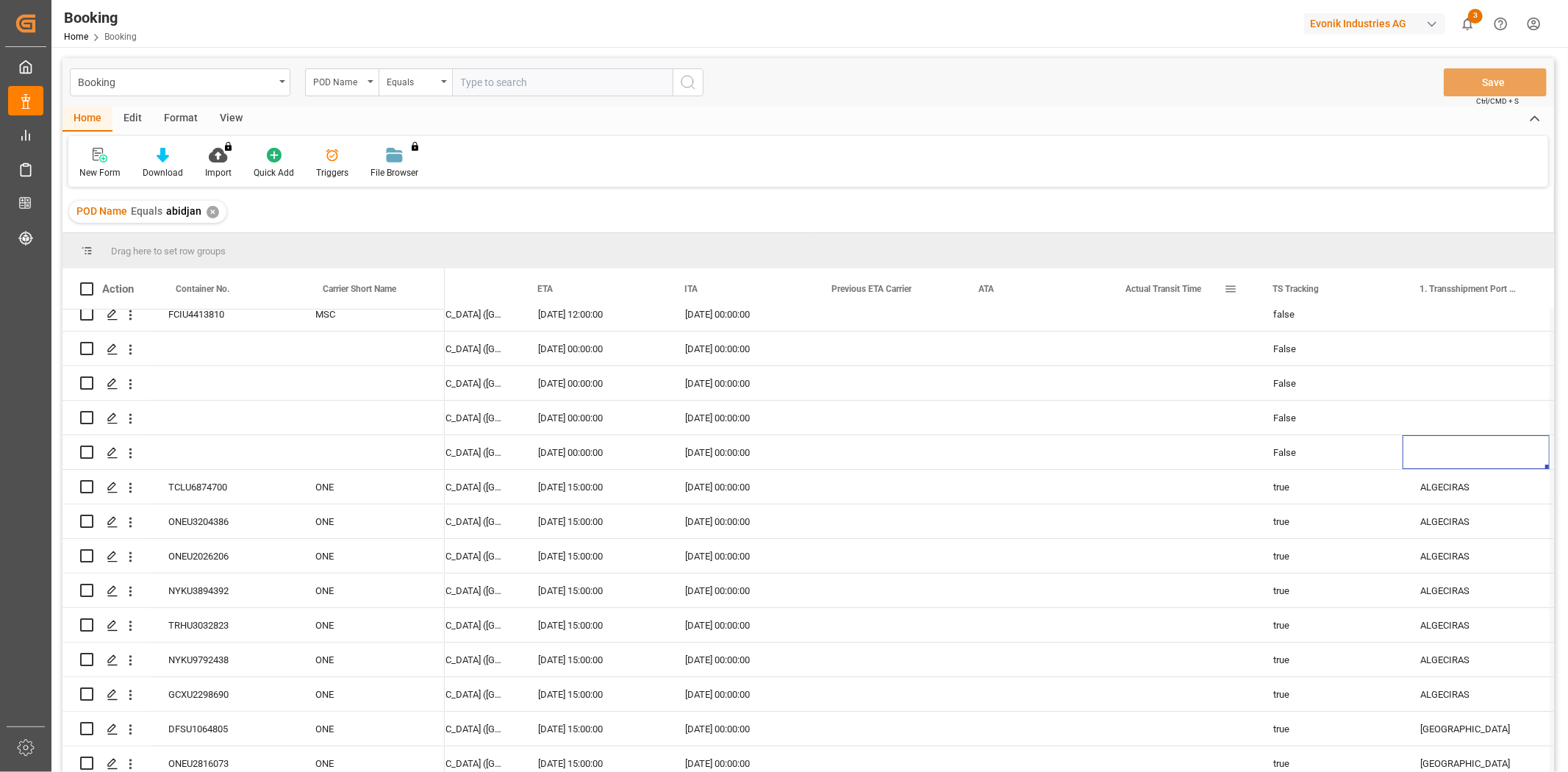
click at [1236, 285] on span at bounding box center [1230, 289] width 13 height 13
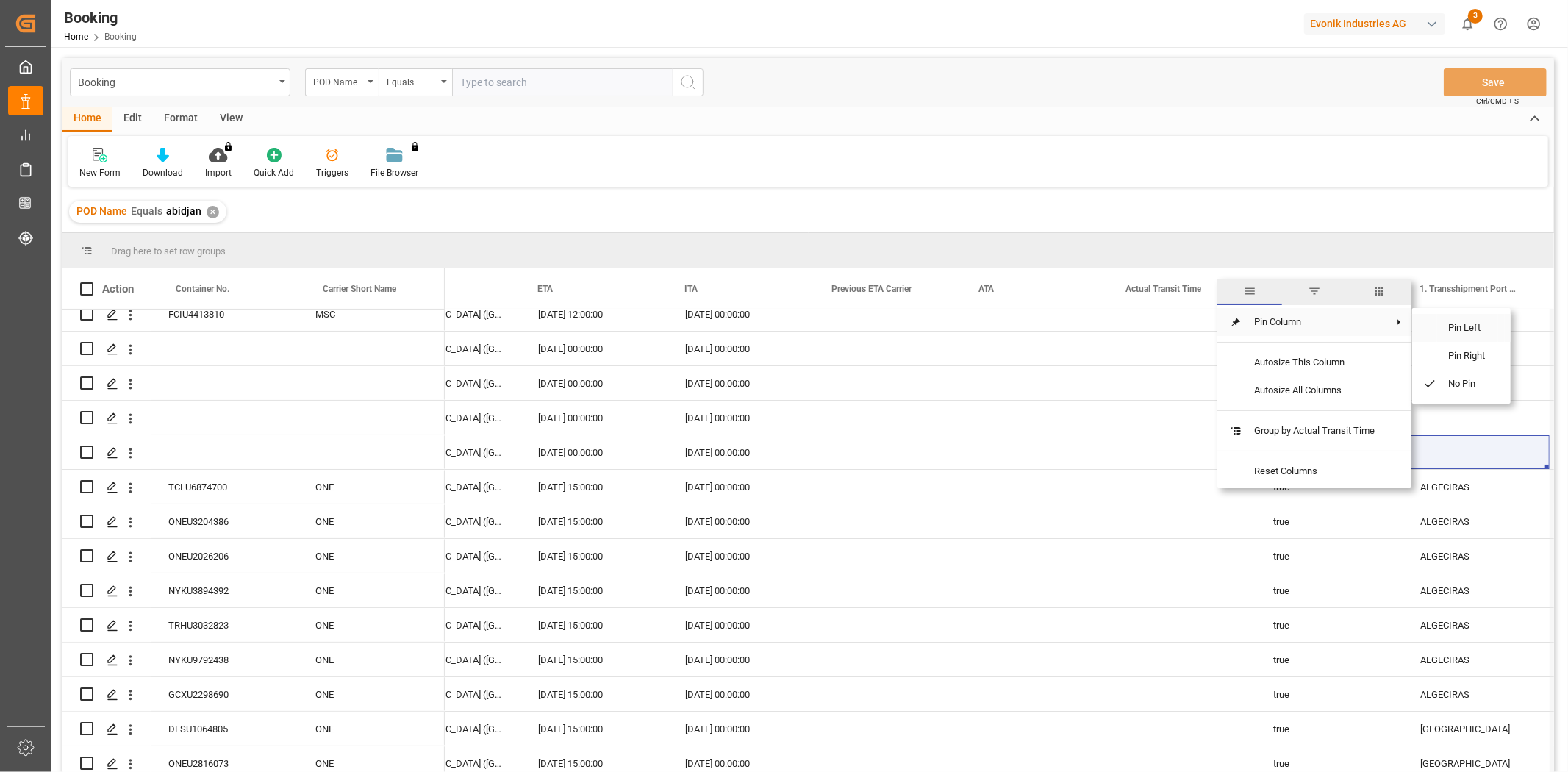
click at [1465, 333] on span "Pin Left" at bounding box center [1467, 328] width 61 height 28
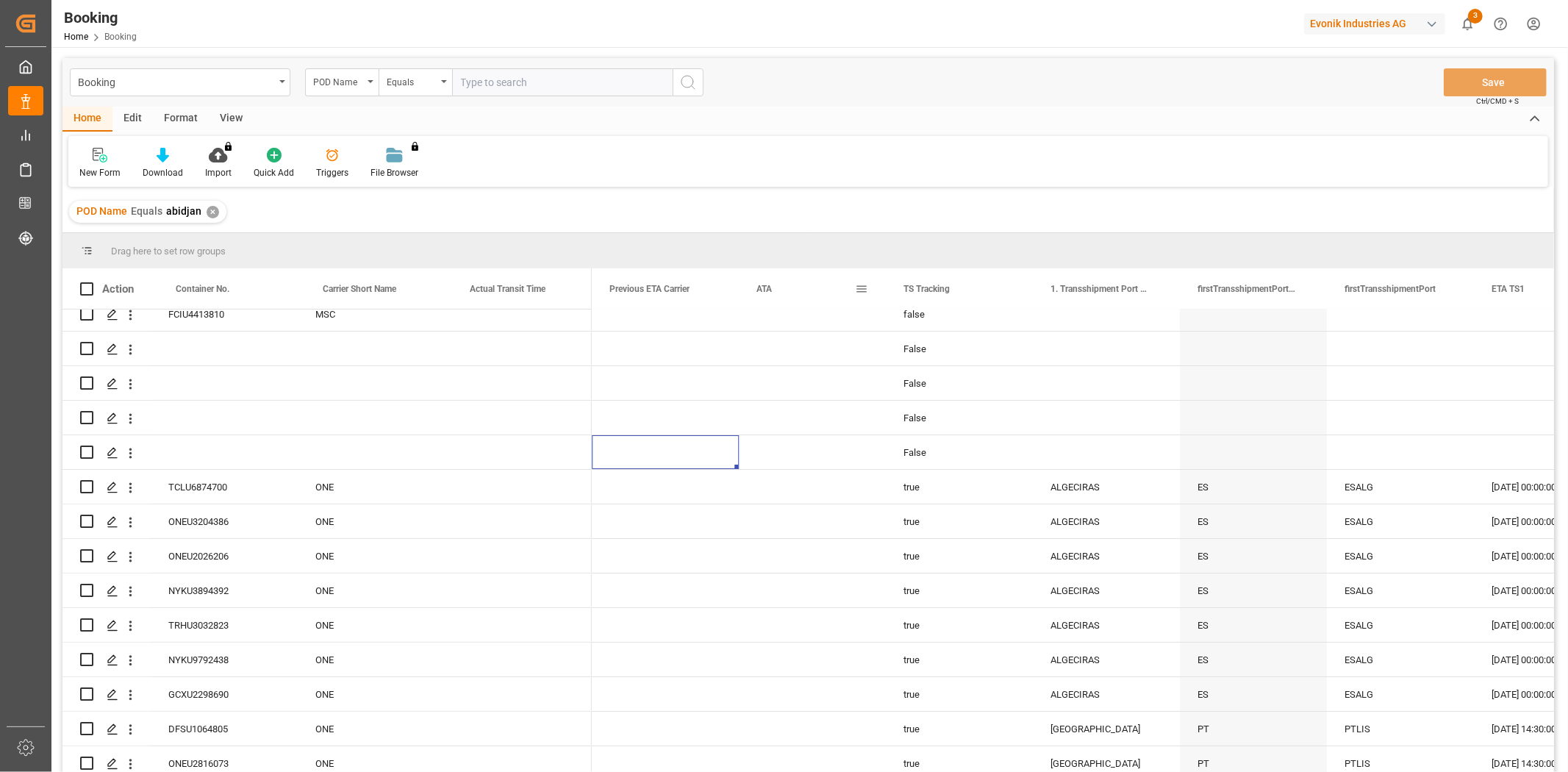
click at [866, 287] on span at bounding box center [861, 289] width 13 height 13
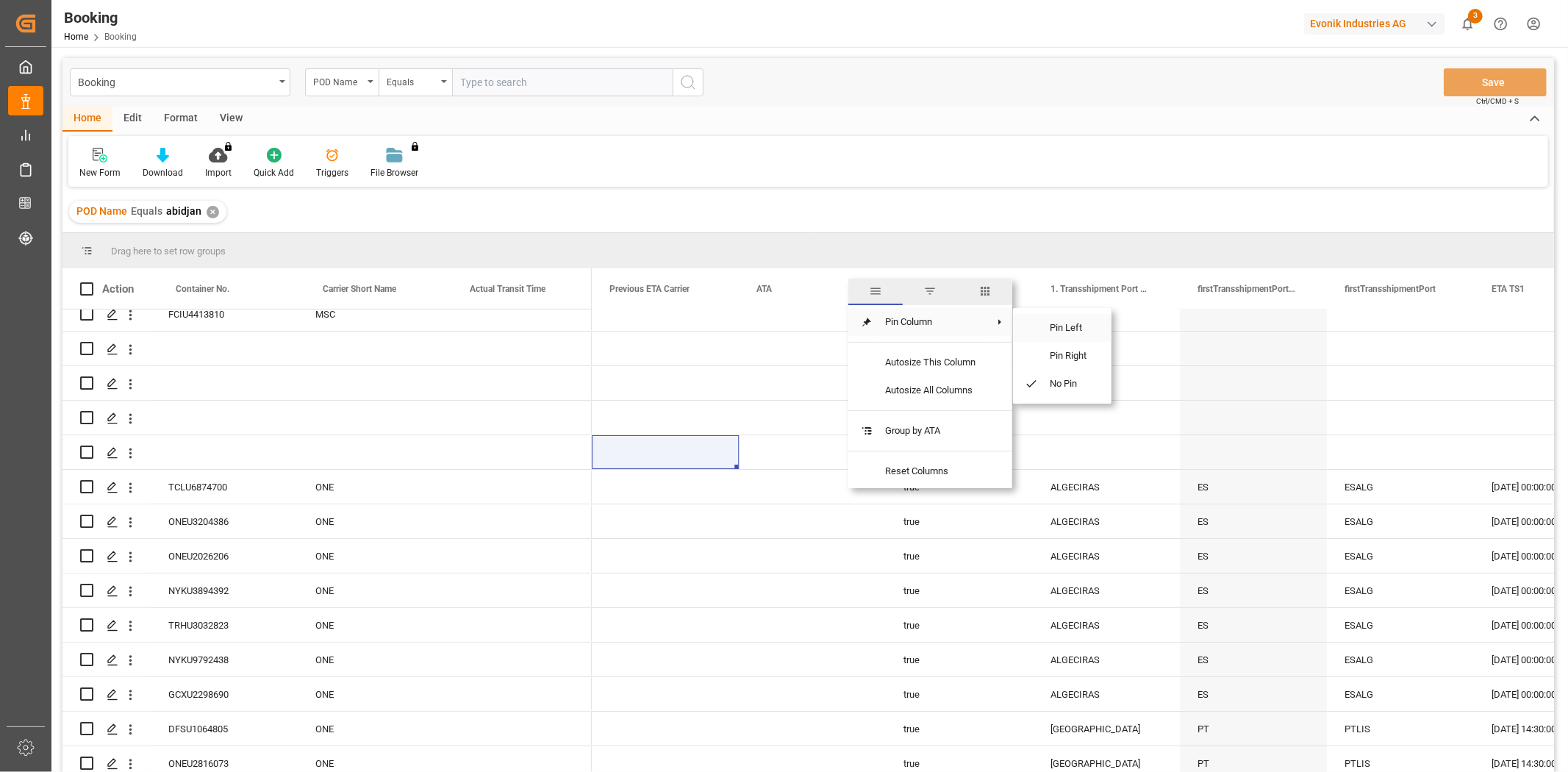
click at [1059, 328] on span "Pin Left" at bounding box center [1068, 328] width 61 height 28
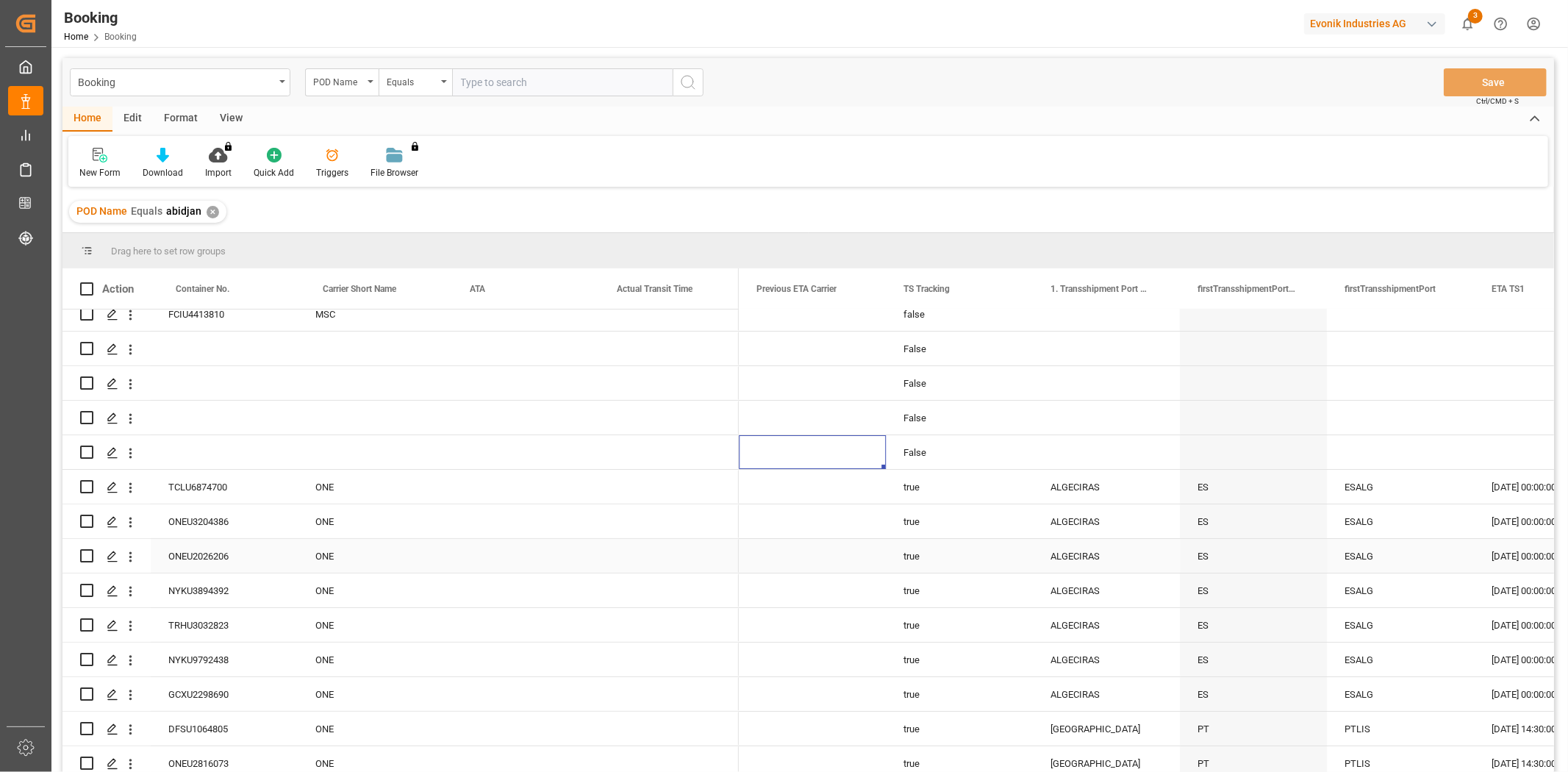
click at [351, 531] on div "ONE" at bounding box center [372, 521] width 147 height 34
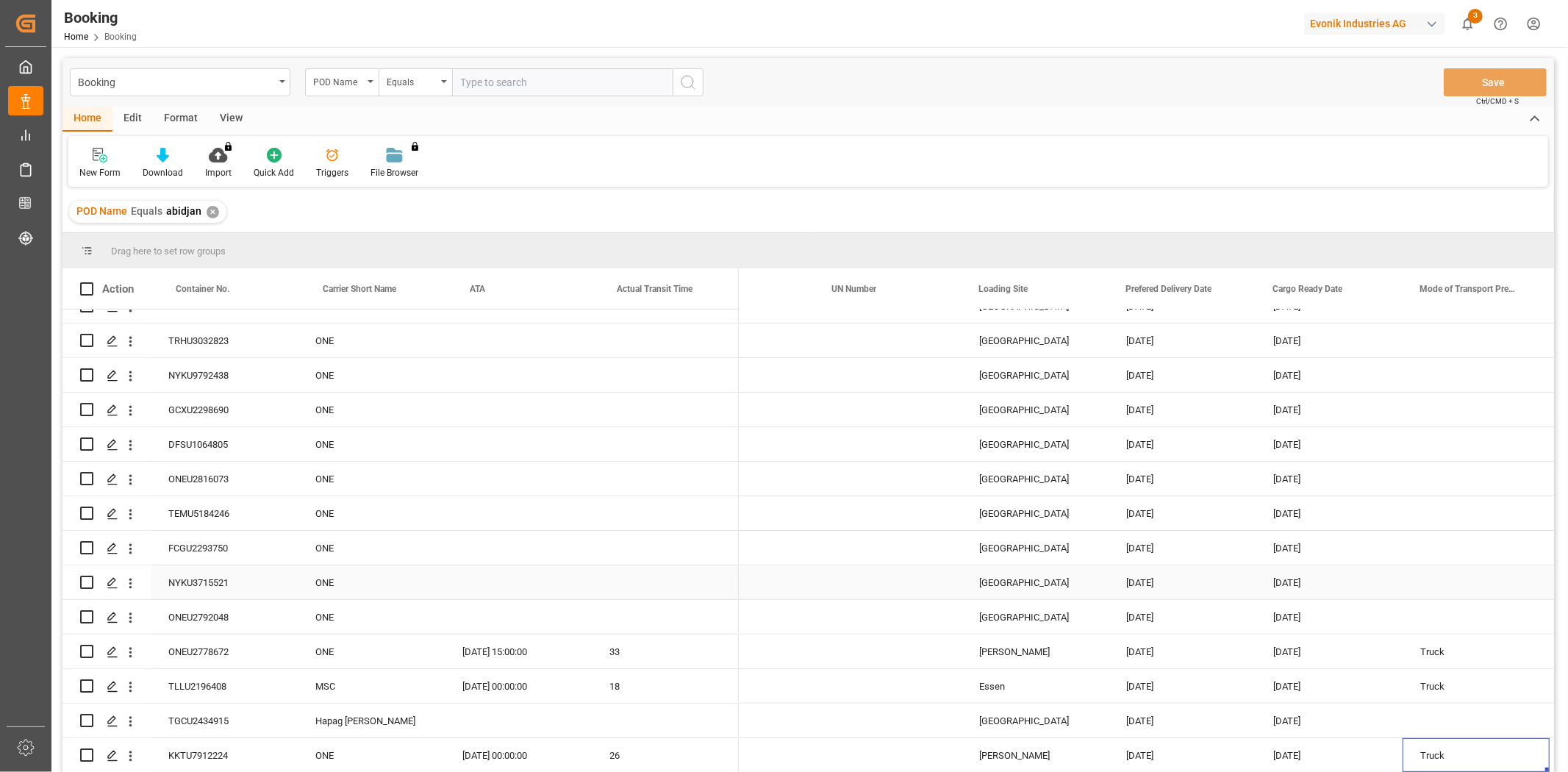
scroll to position [0, 3159]
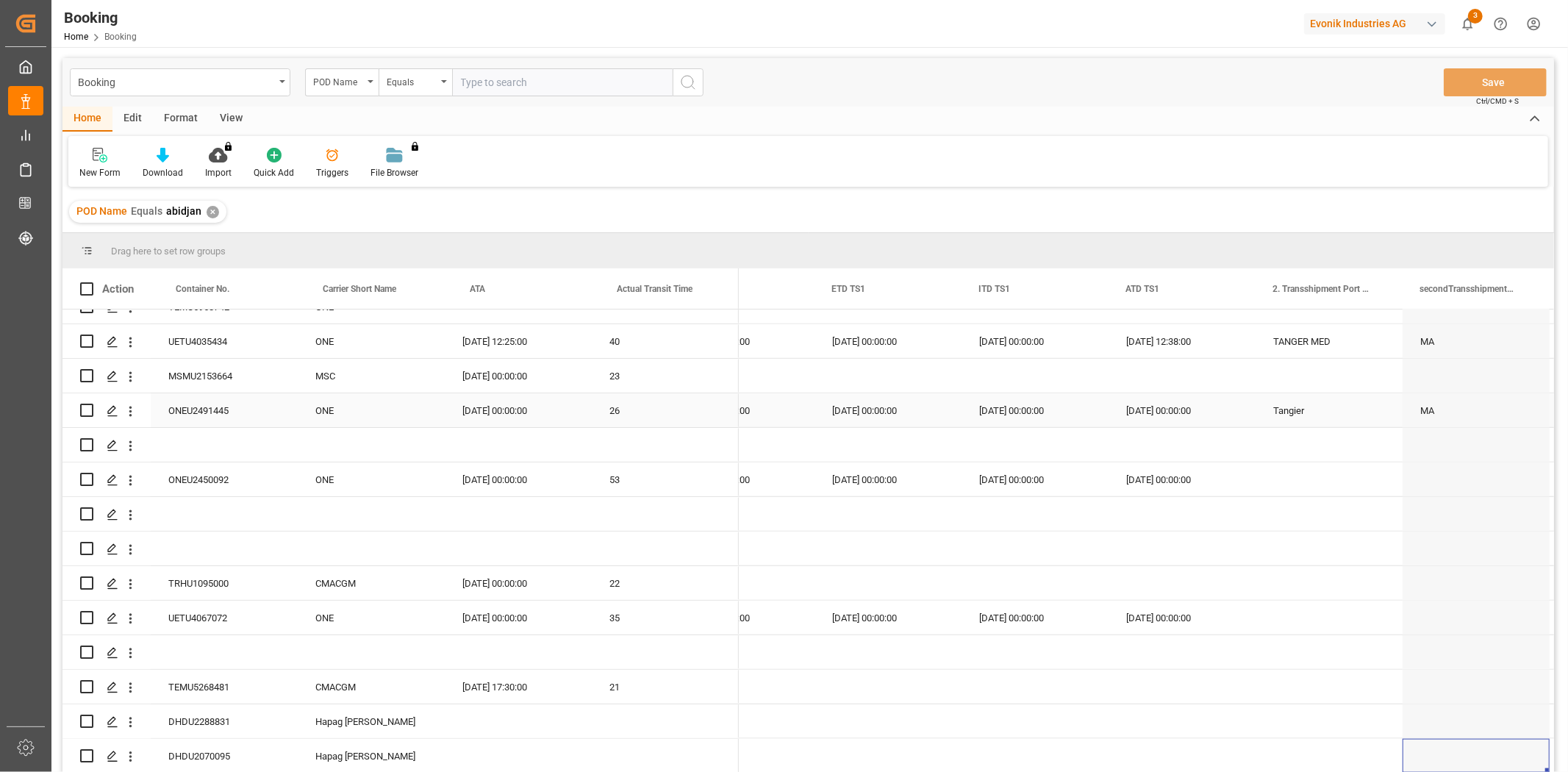
click at [635, 390] on div "23" at bounding box center [665, 376] width 147 height 34
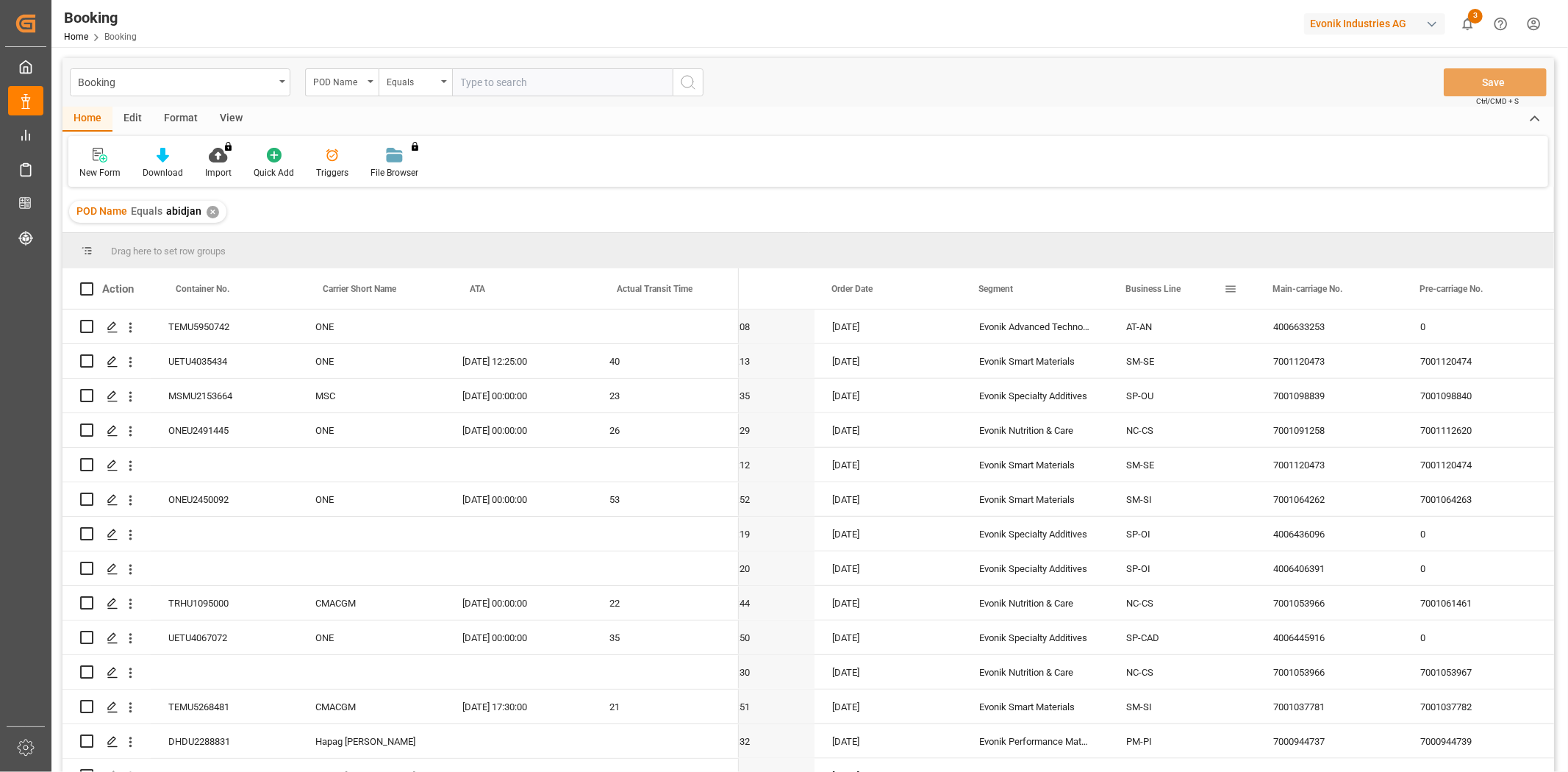
scroll to position [0, 0]
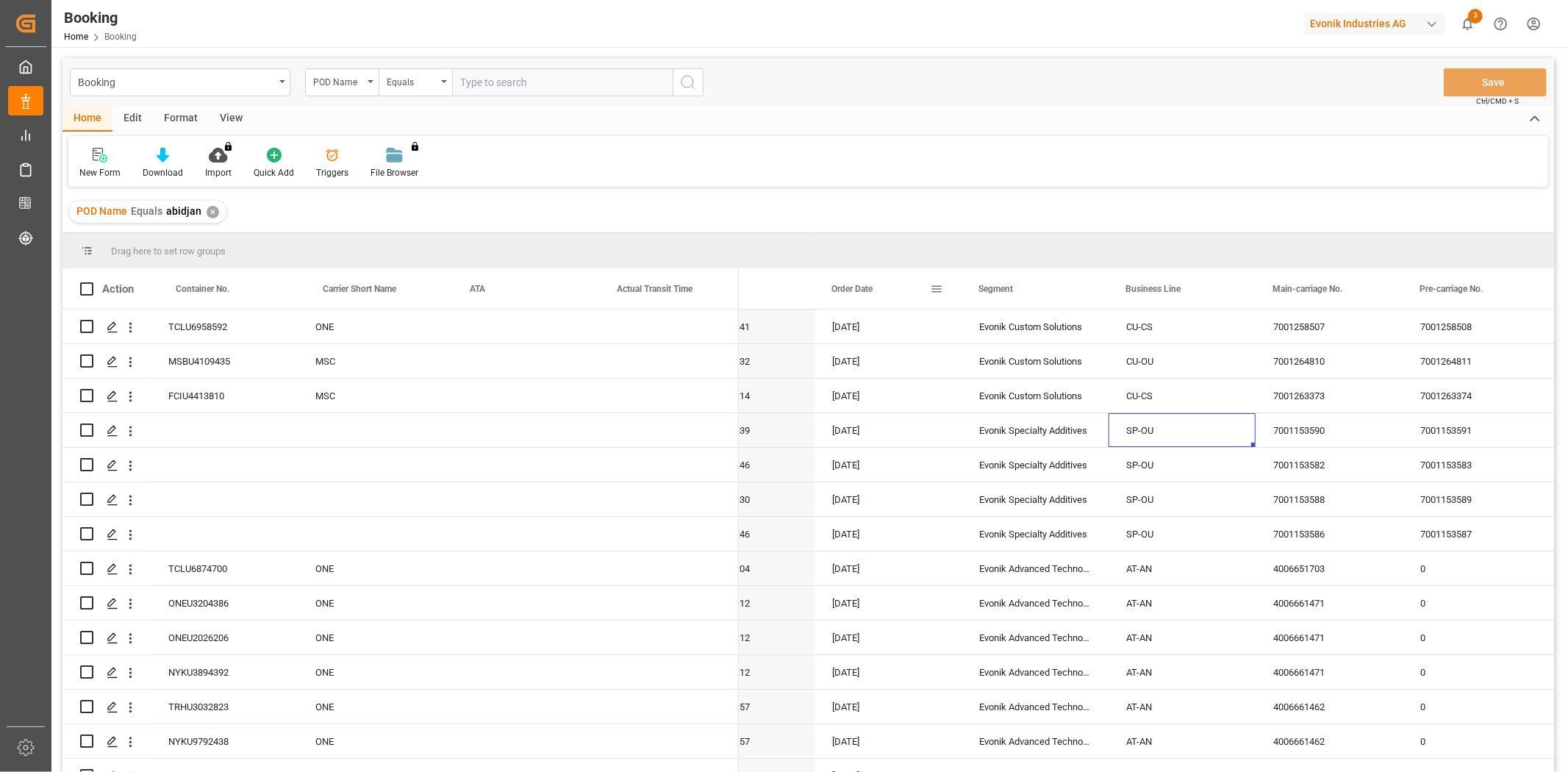
click at [891, 292] on div "Order Date" at bounding box center [880, 288] width 98 height 41
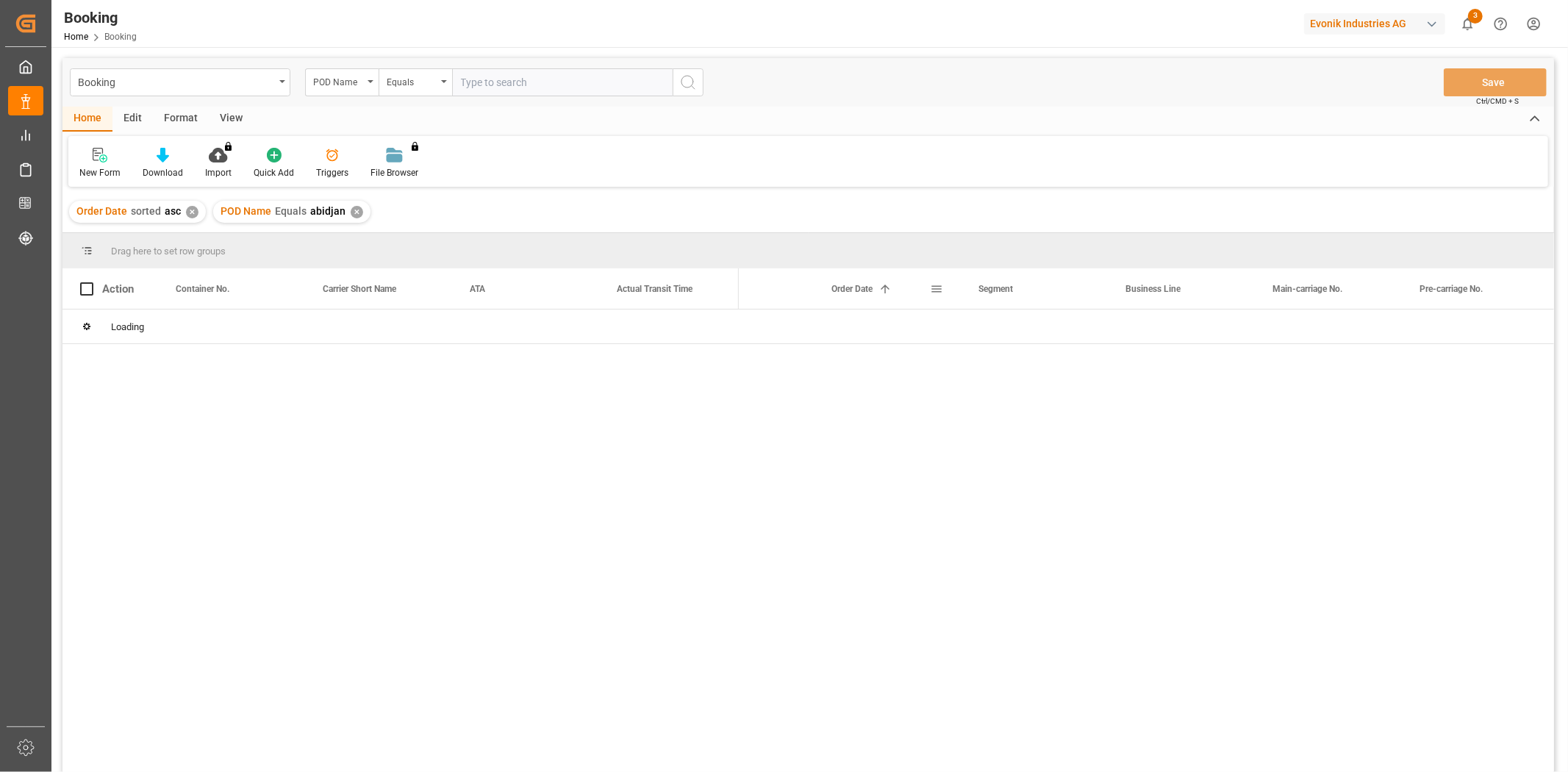
click at [891, 292] on span at bounding box center [885, 289] width 13 height 13
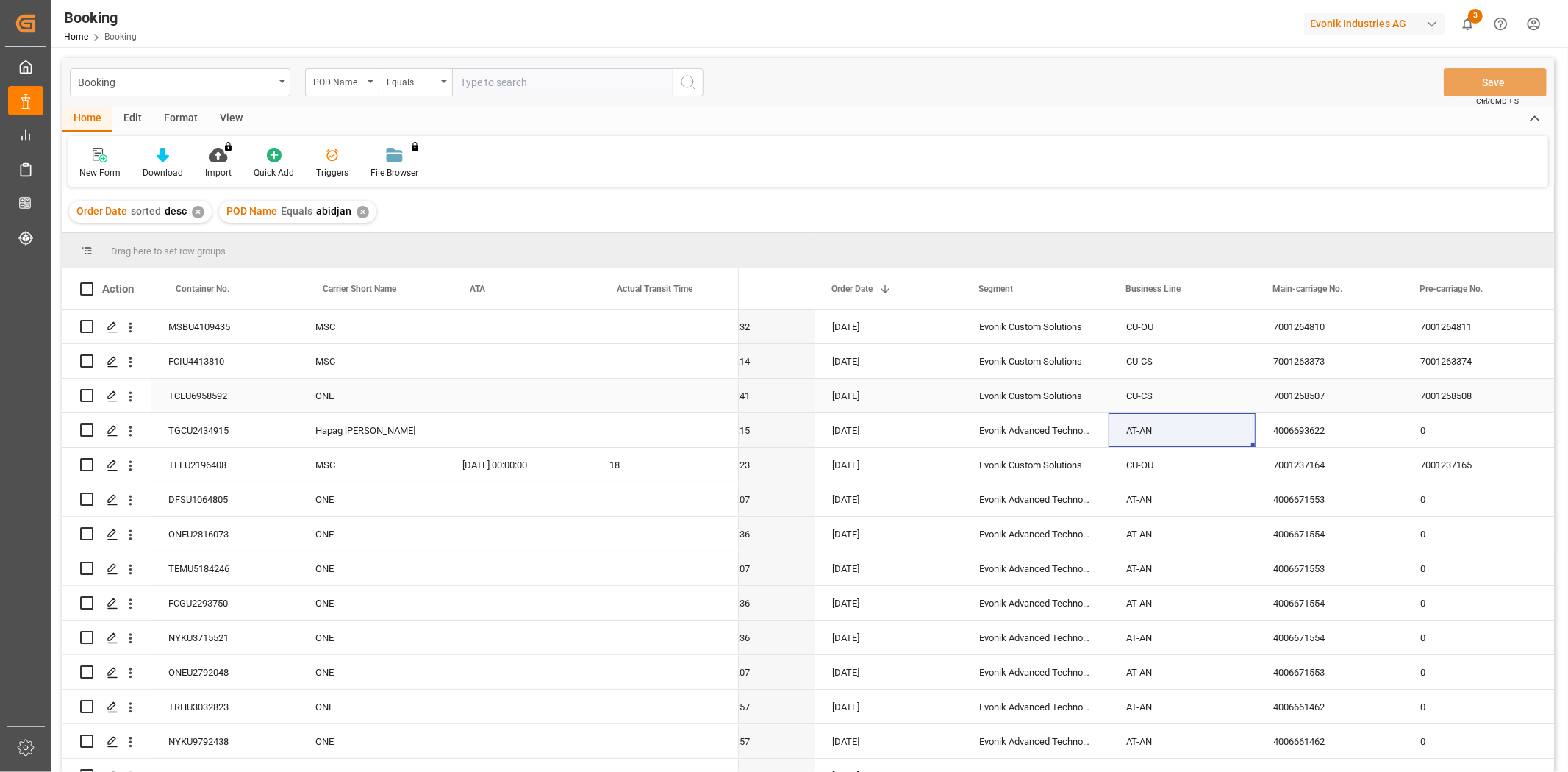
click at [692, 405] on div "Press SPACE to select this row." at bounding box center [665, 395] width 147 height 34
click at [1235, 287] on span at bounding box center [1230, 289] width 13 height 13
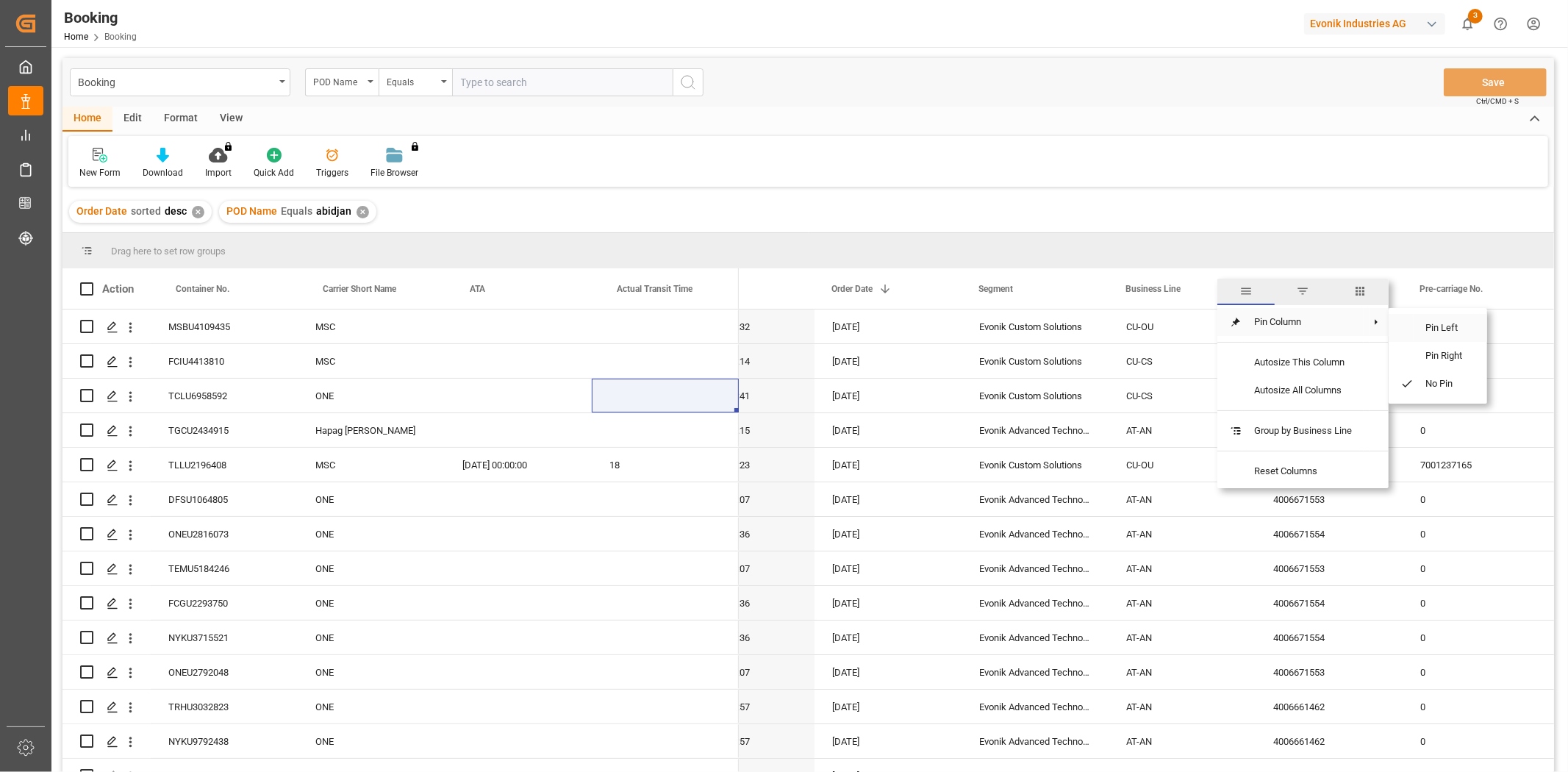
click at [1416, 326] on span "Pin Left" at bounding box center [1443, 328] width 61 height 28
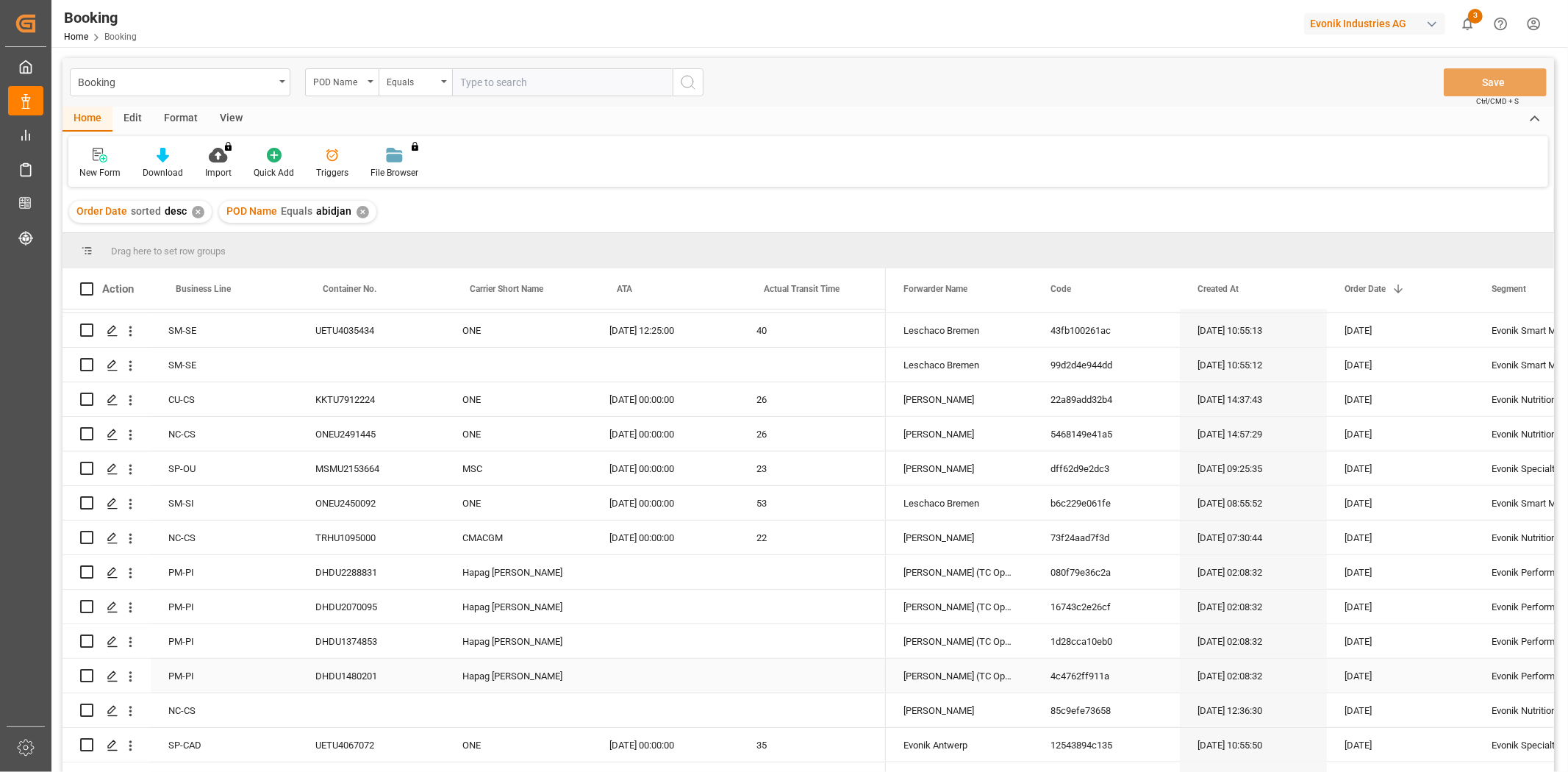
scroll to position [1306, 0]
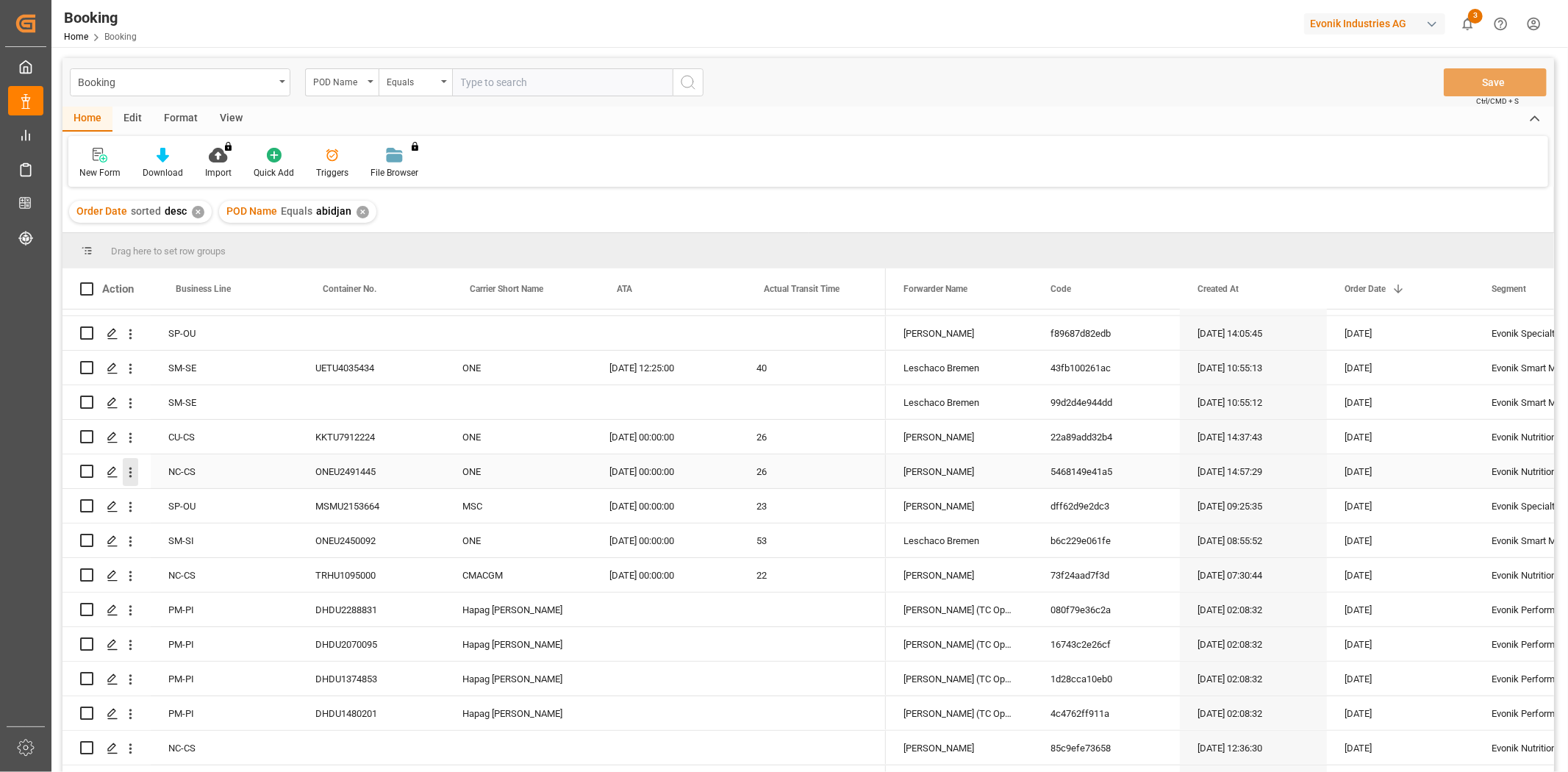
click at [132, 471] on icon "open menu" at bounding box center [130, 472] width 15 height 15
click at [128, 468] on icon "close menu" at bounding box center [130, 472] width 15 height 15
click at [128, 468] on icon "open menu" at bounding box center [130, 472] width 15 height 15
click at [187, 596] on span "Track Shipment" at bounding box center [226, 593] width 136 height 13
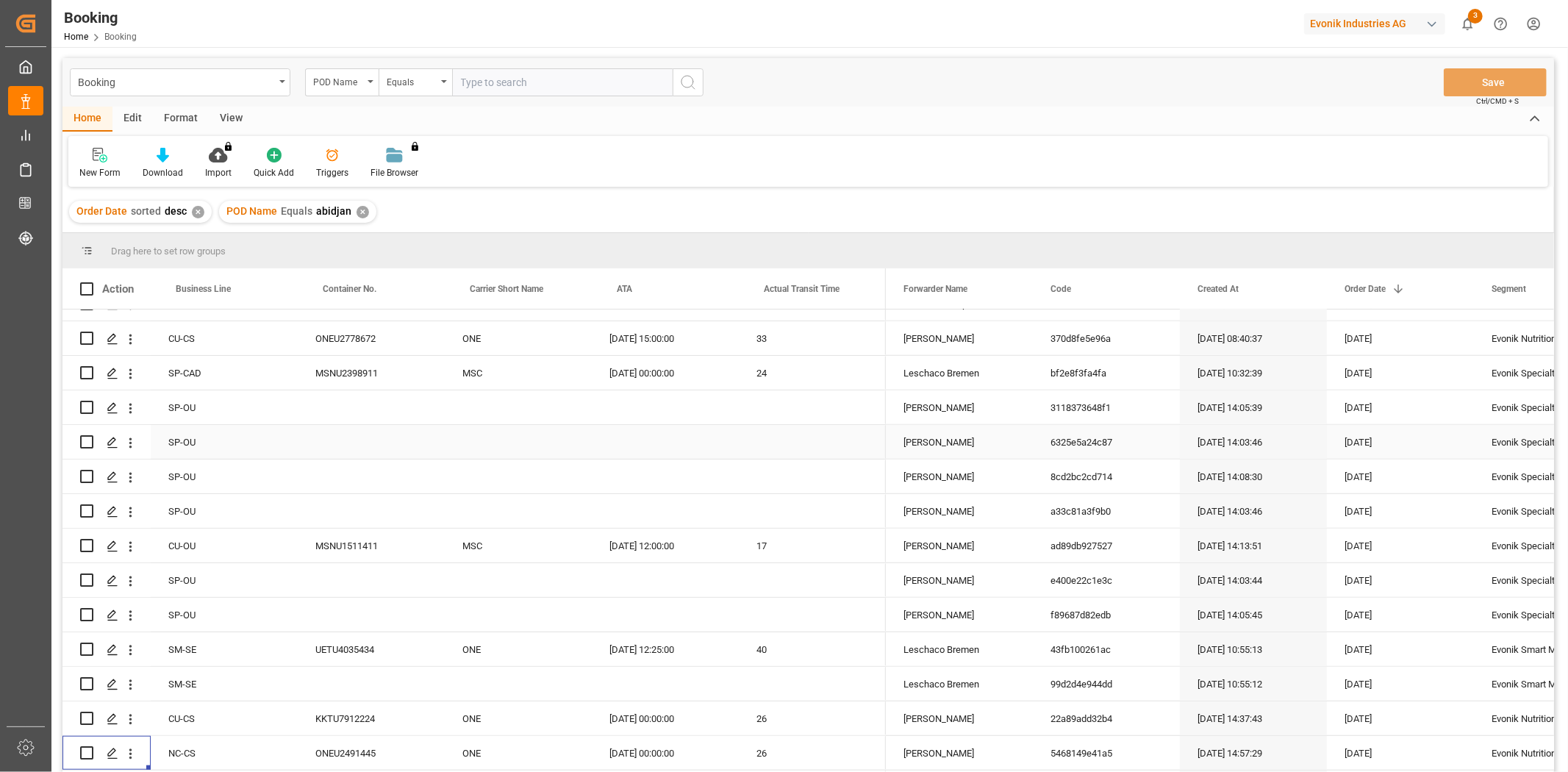
scroll to position [1062, 0]
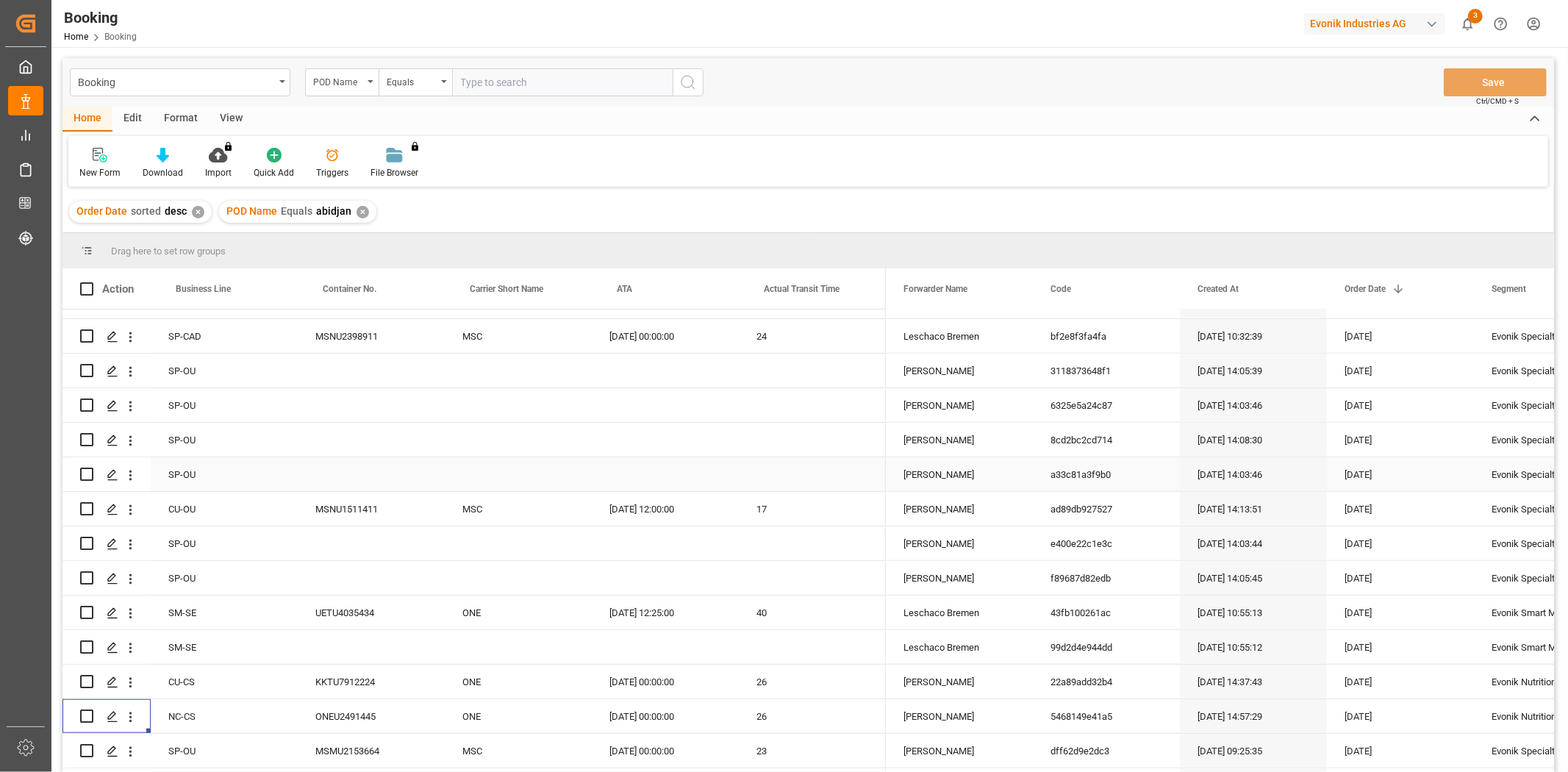
click at [1231, 481] on div "[DATE] 14:03:46" at bounding box center [1253, 475] width 147 height 34
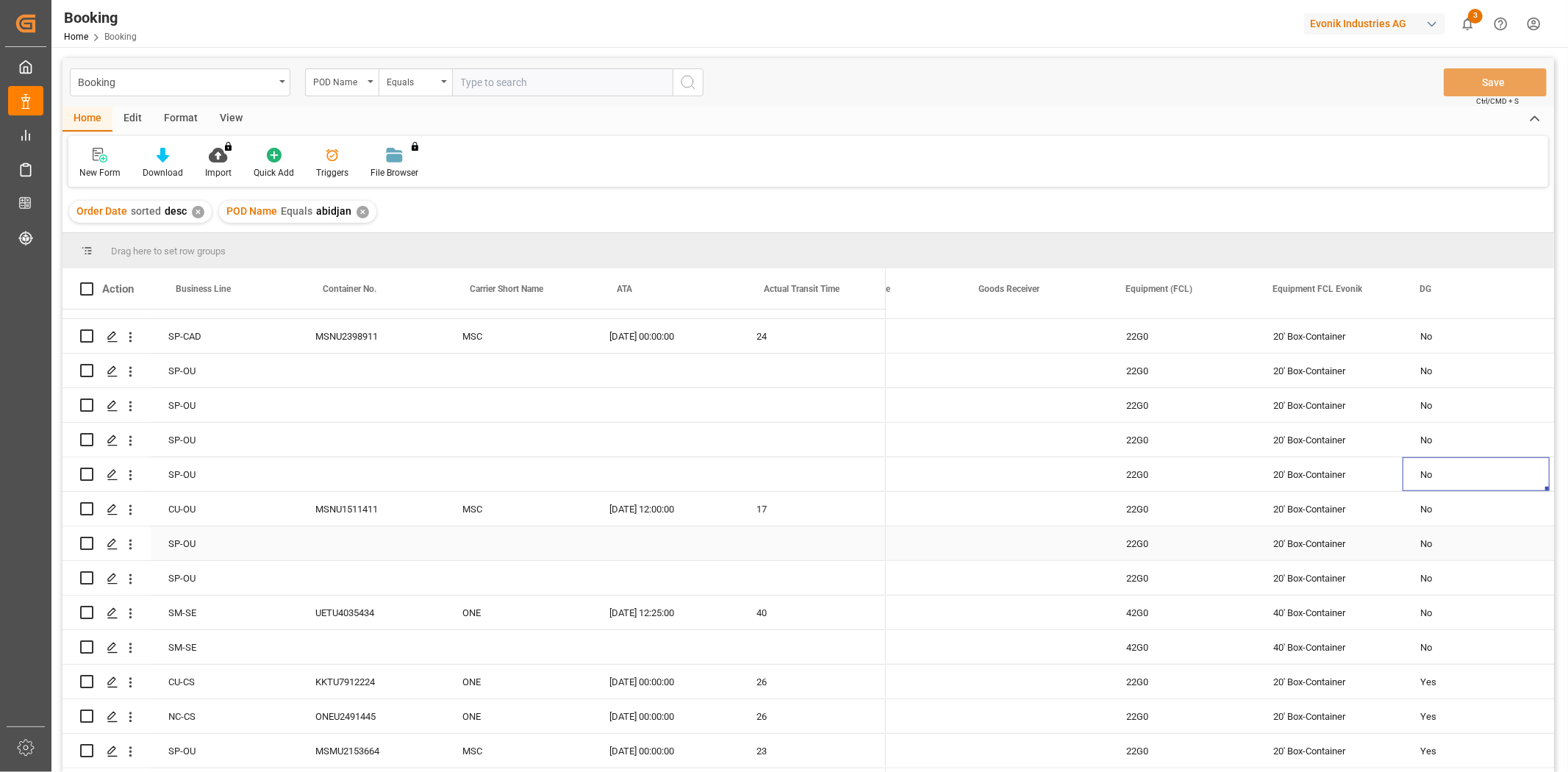
scroll to position [0, 2277]
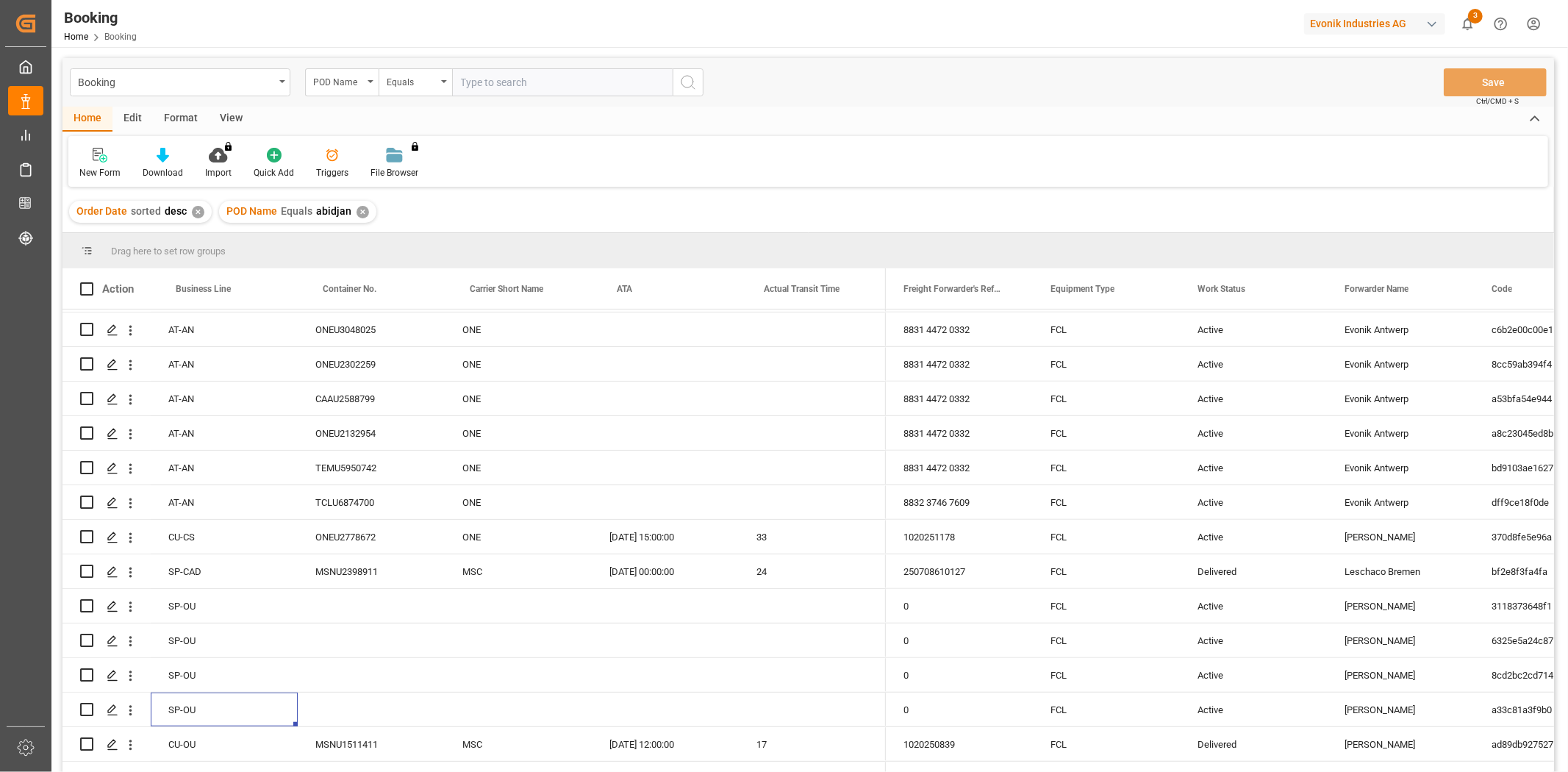
scroll to position [817, 0]
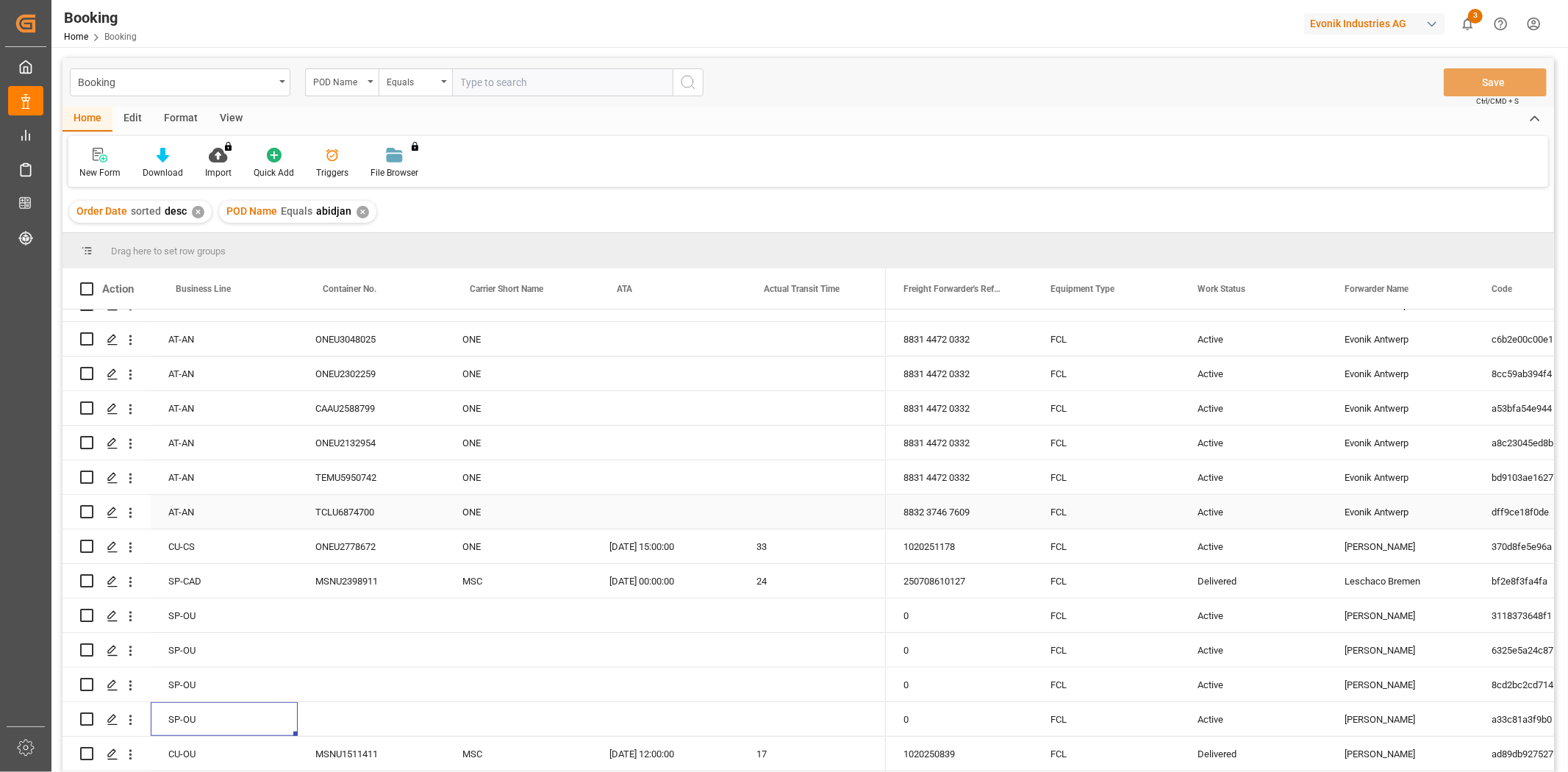
click at [737, 504] on div "Press SPACE to select this row." at bounding box center [665, 512] width 147 height 34
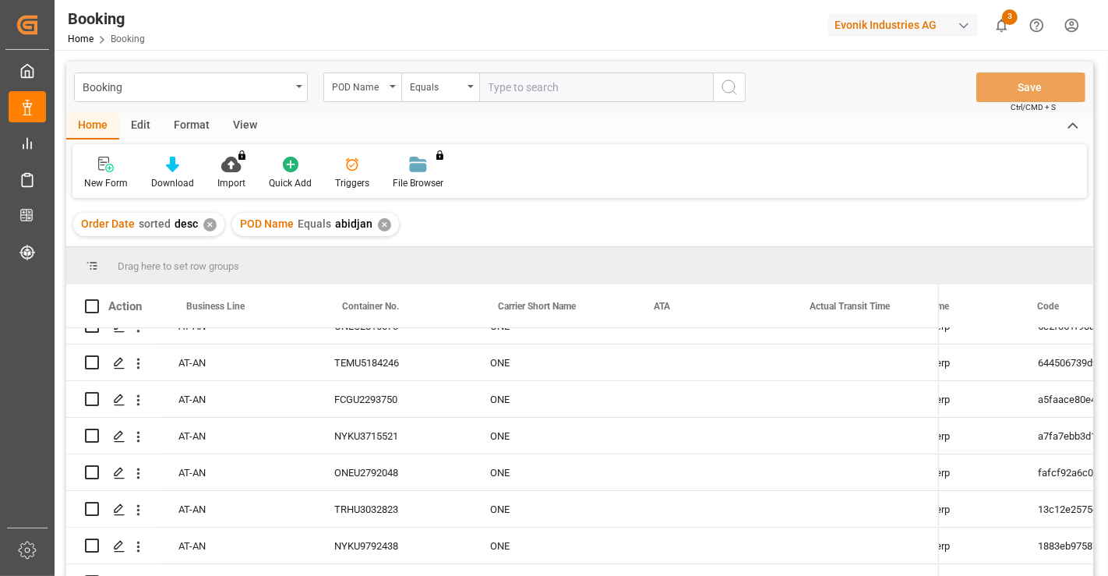
scroll to position [0, 0]
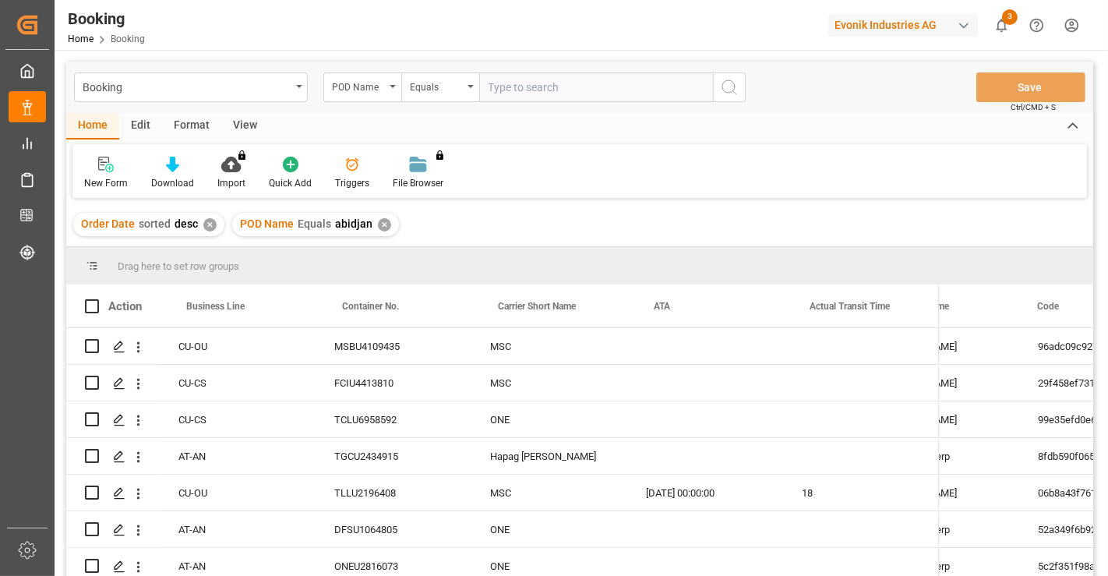
click at [144, 132] on div "Edit" at bounding box center [140, 126] width 43 height 26
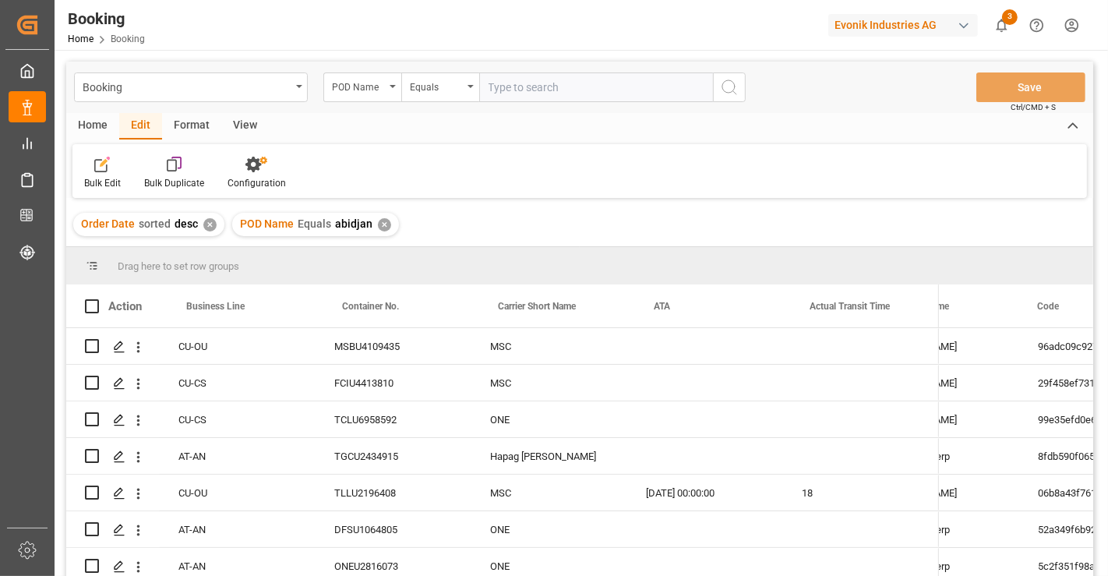
click at [196, 115] on div "Format" at bounding box center [191, 126] width 59 height 26
click at [233, 123] on div "View" at bounding box center [245, 126] width 48 height 26
click at [141, 132] on div "Edit" at bounding box center [140, 126] width 43 height 26
click at [210, 221] on div "✕" at bounding box center [209, 224] width 13 height 13
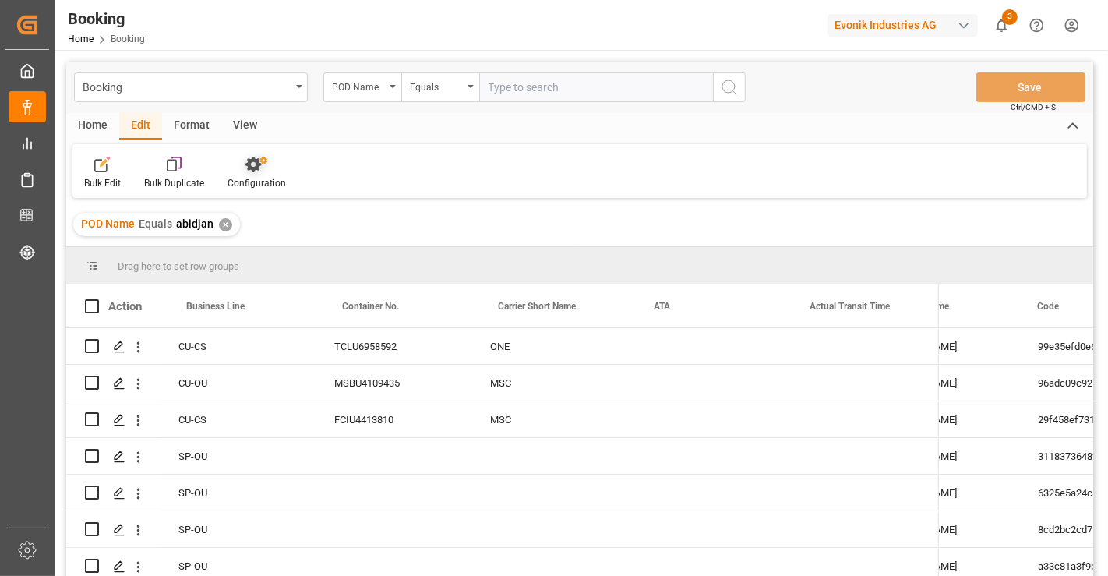
click at [245, 168] on icon at bounding box center [256, 165] width 22 height 16
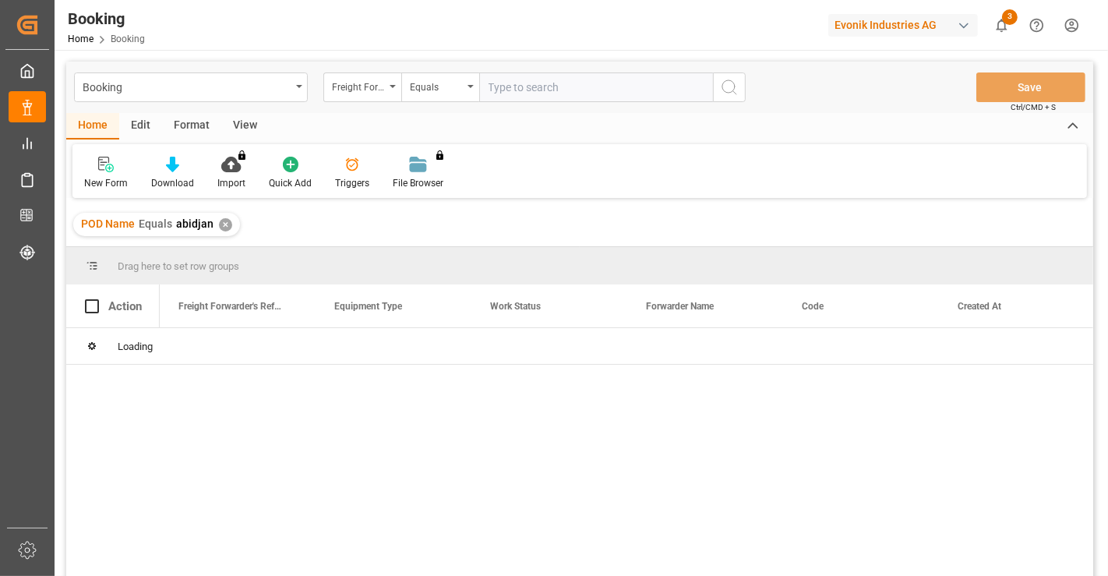
click at [227, 230] on div "POD Name Equals abidjan ✕" at bounding box center [156, 224] width 167 height 23
click at [343, 175] on div "Triggers" at bounding box center [352, 173] width 58 height 34
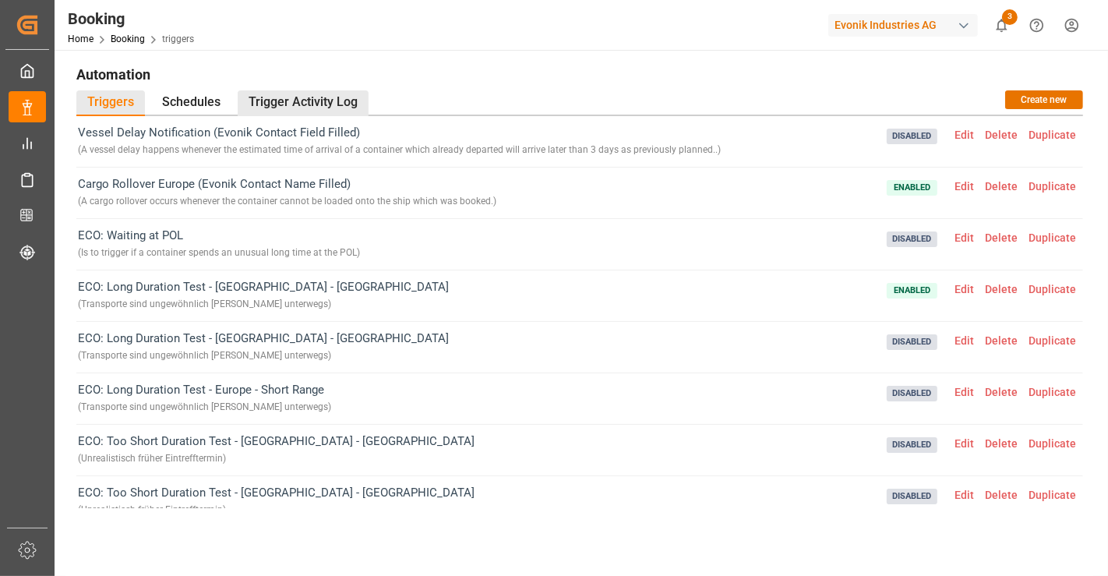
click at [273, 107] on div "Trigger Activity Log" at bounding box center [303, 103] width 131 height 26
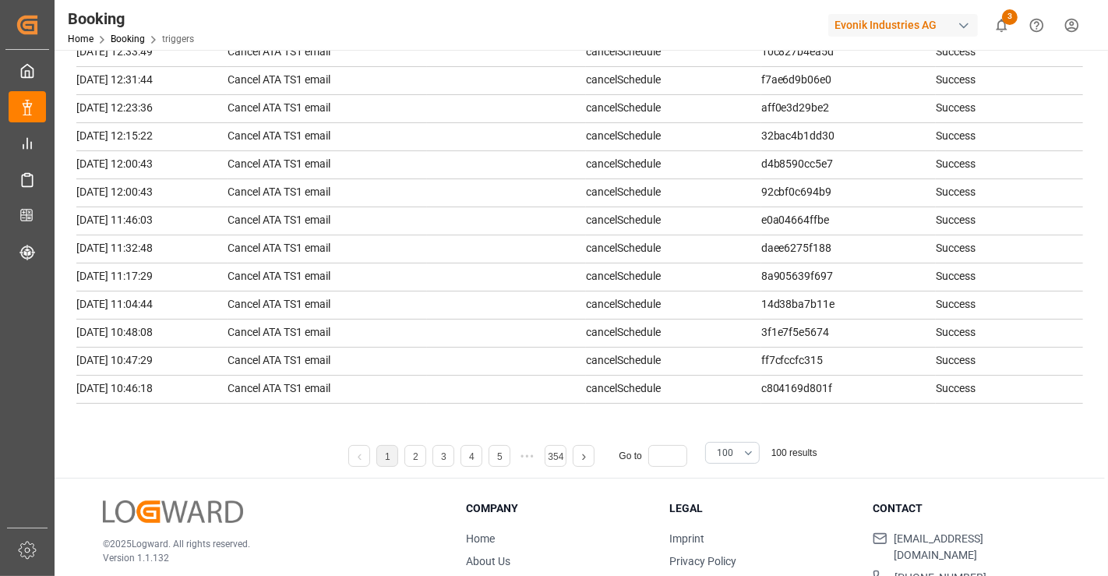
scroll to position [229, 0]
